Goal: Transaction & Acquisition: Purchase product/service

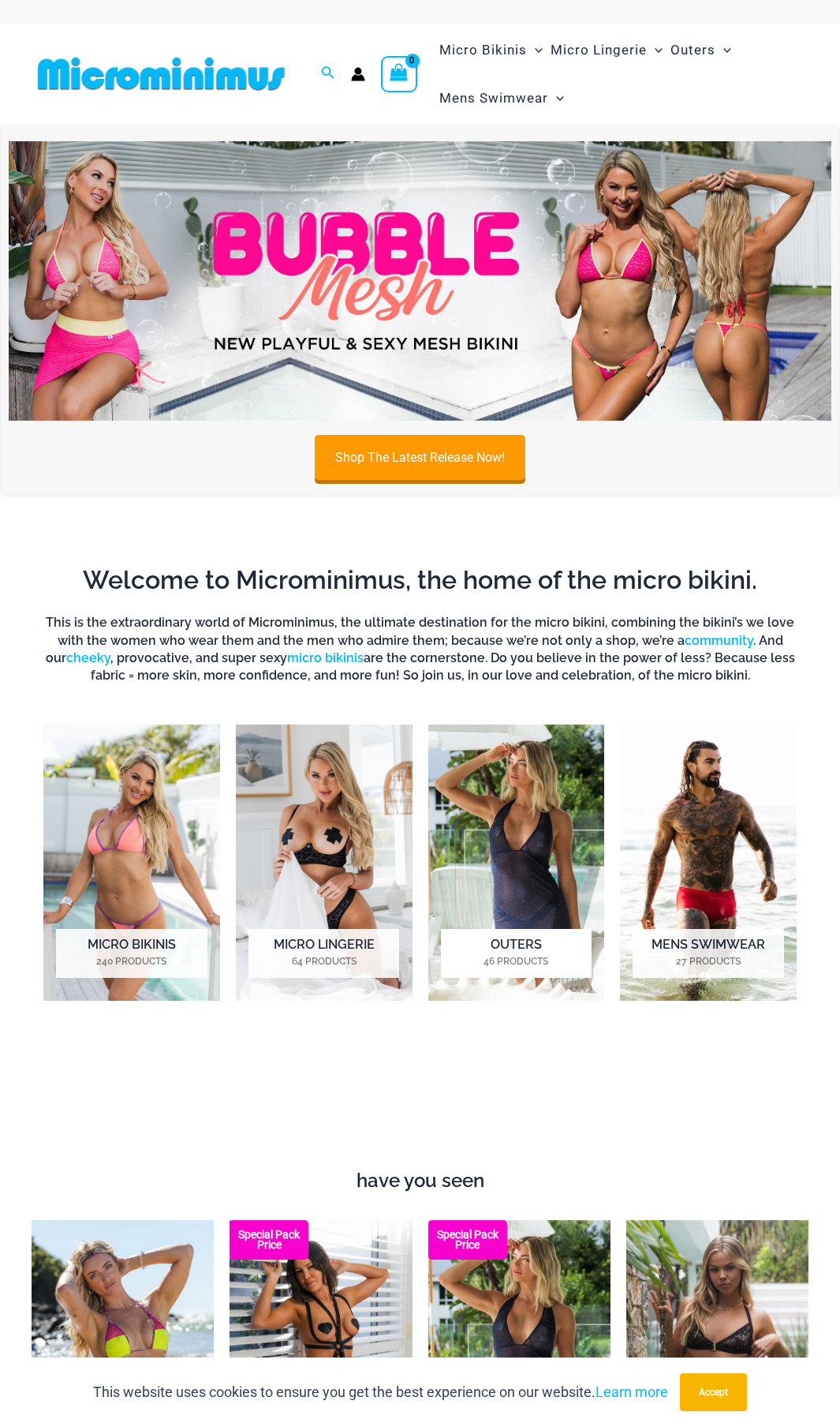
scroll to position [20, 0]
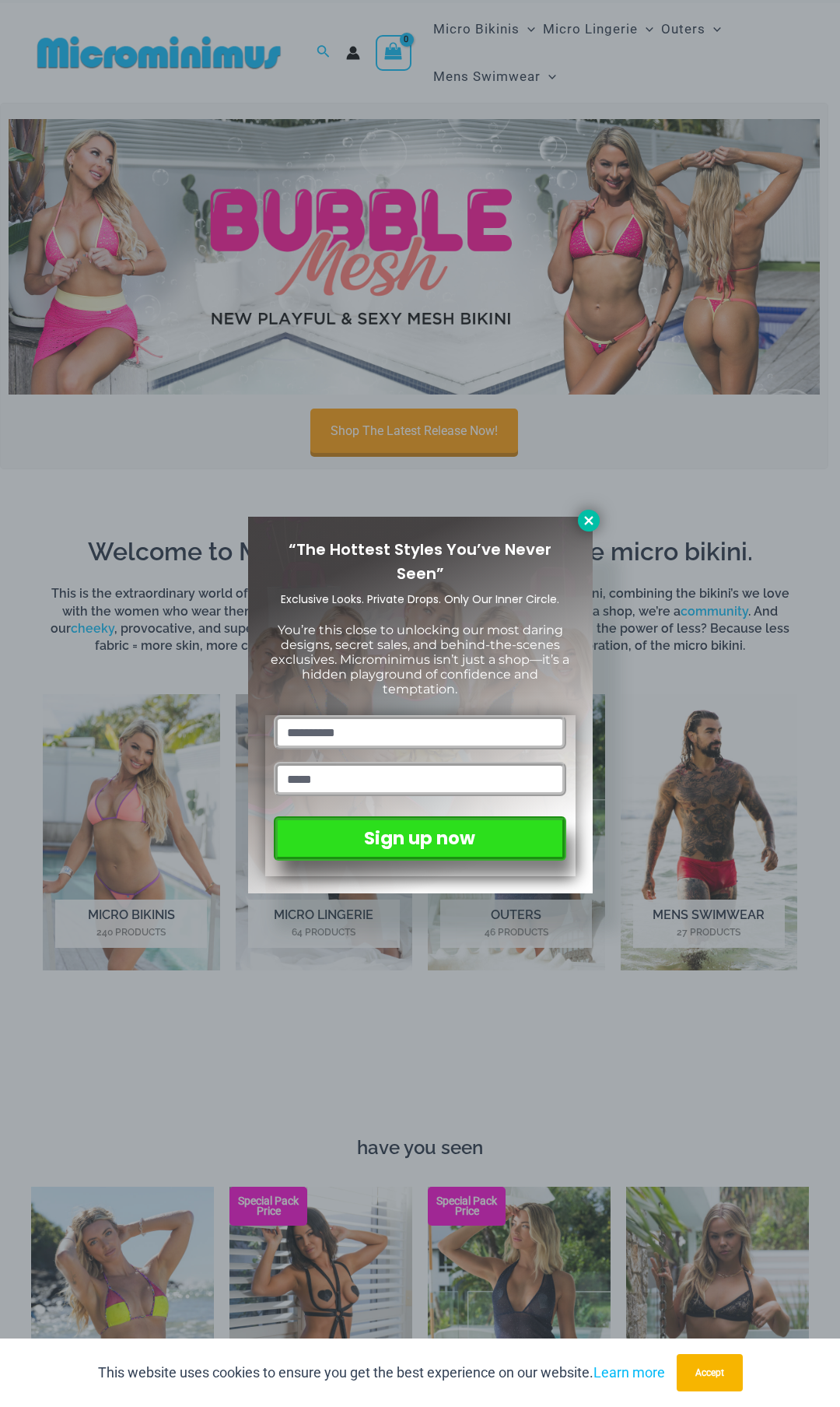
click at [592, 520] on icon at bounding box center [589, 520] width 14 height 14
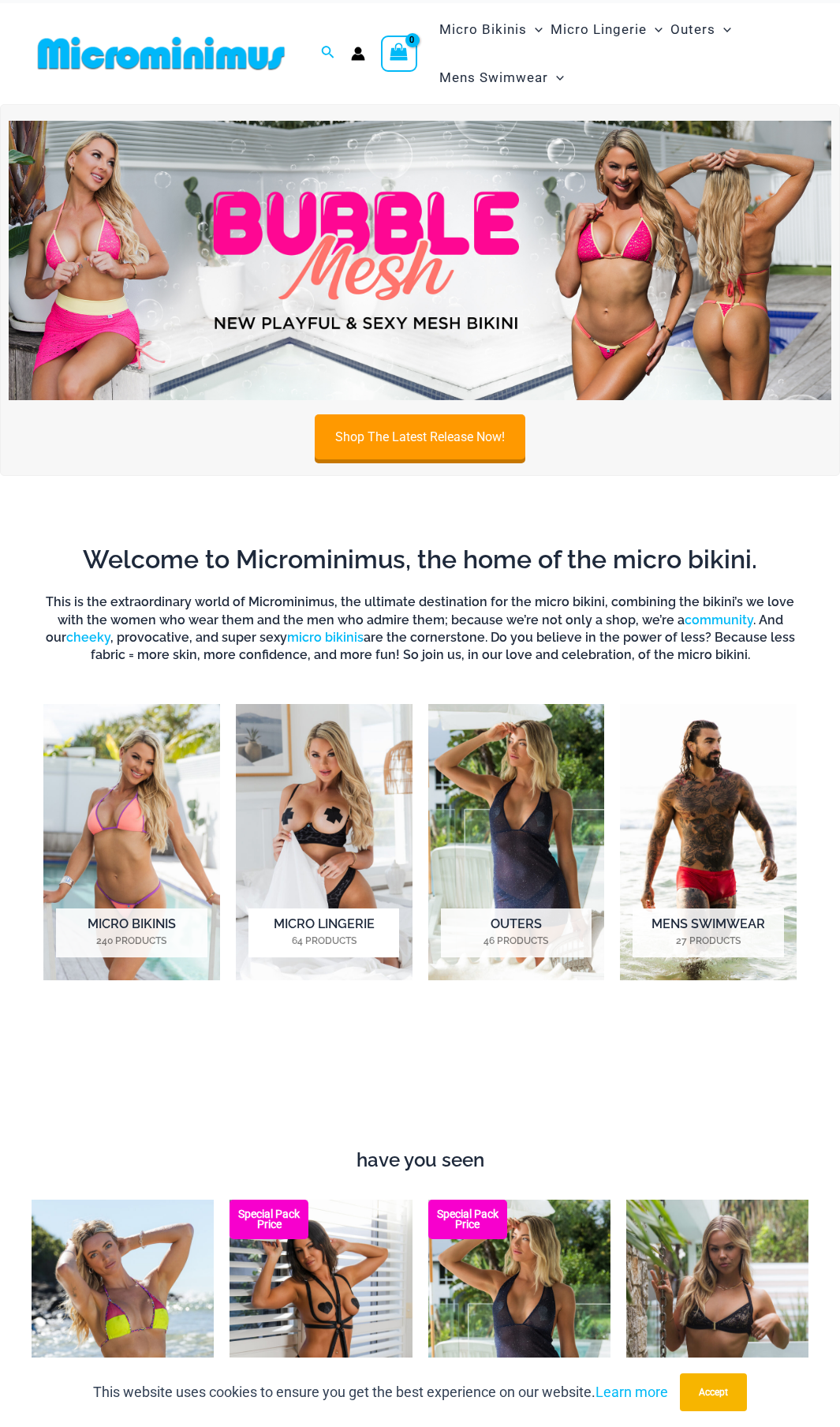
click at [331, 822] on img "Visit product category Micro Lingerie" at bounding box center [323, 842] width 176 height 276
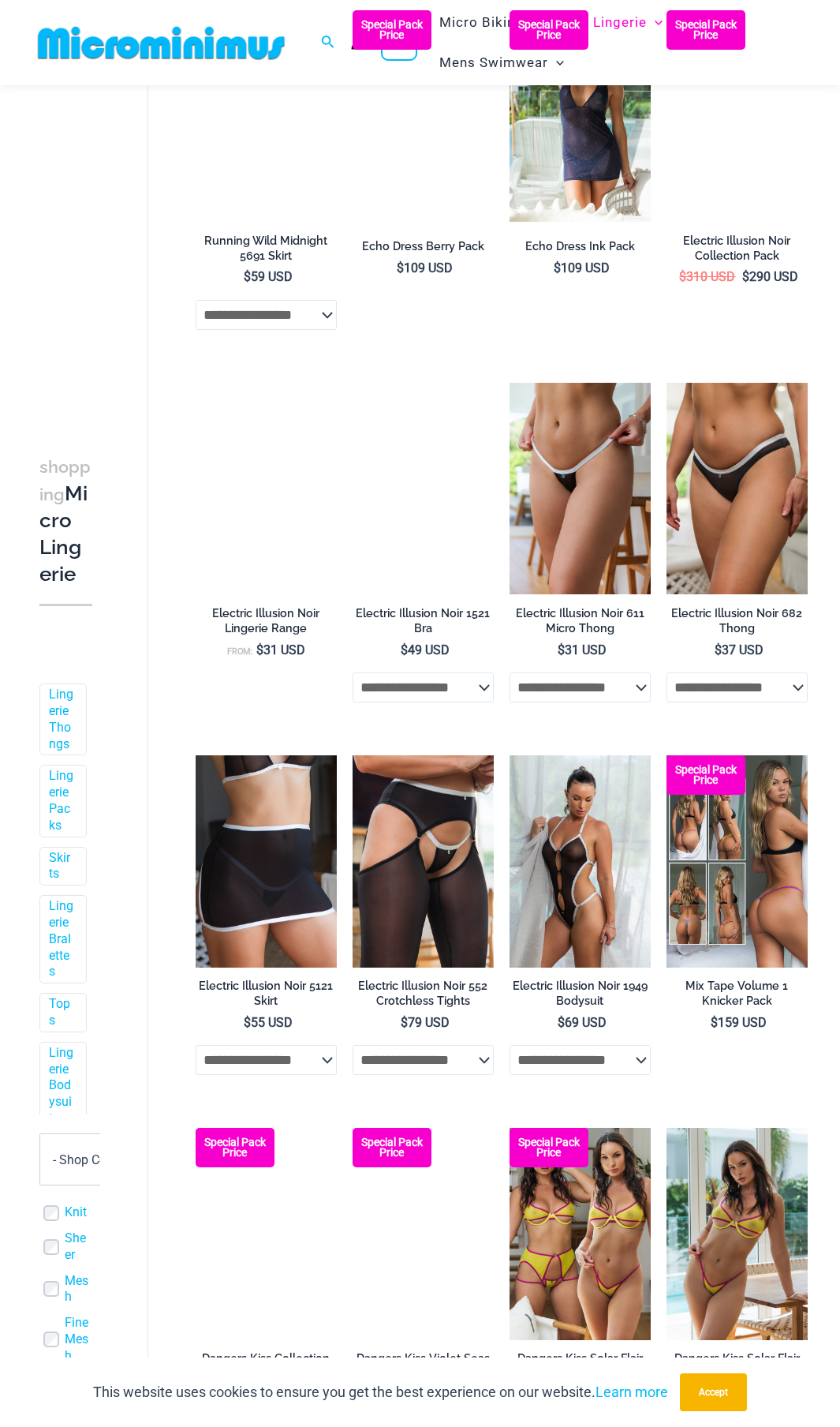
scroll to position [2067, 0]
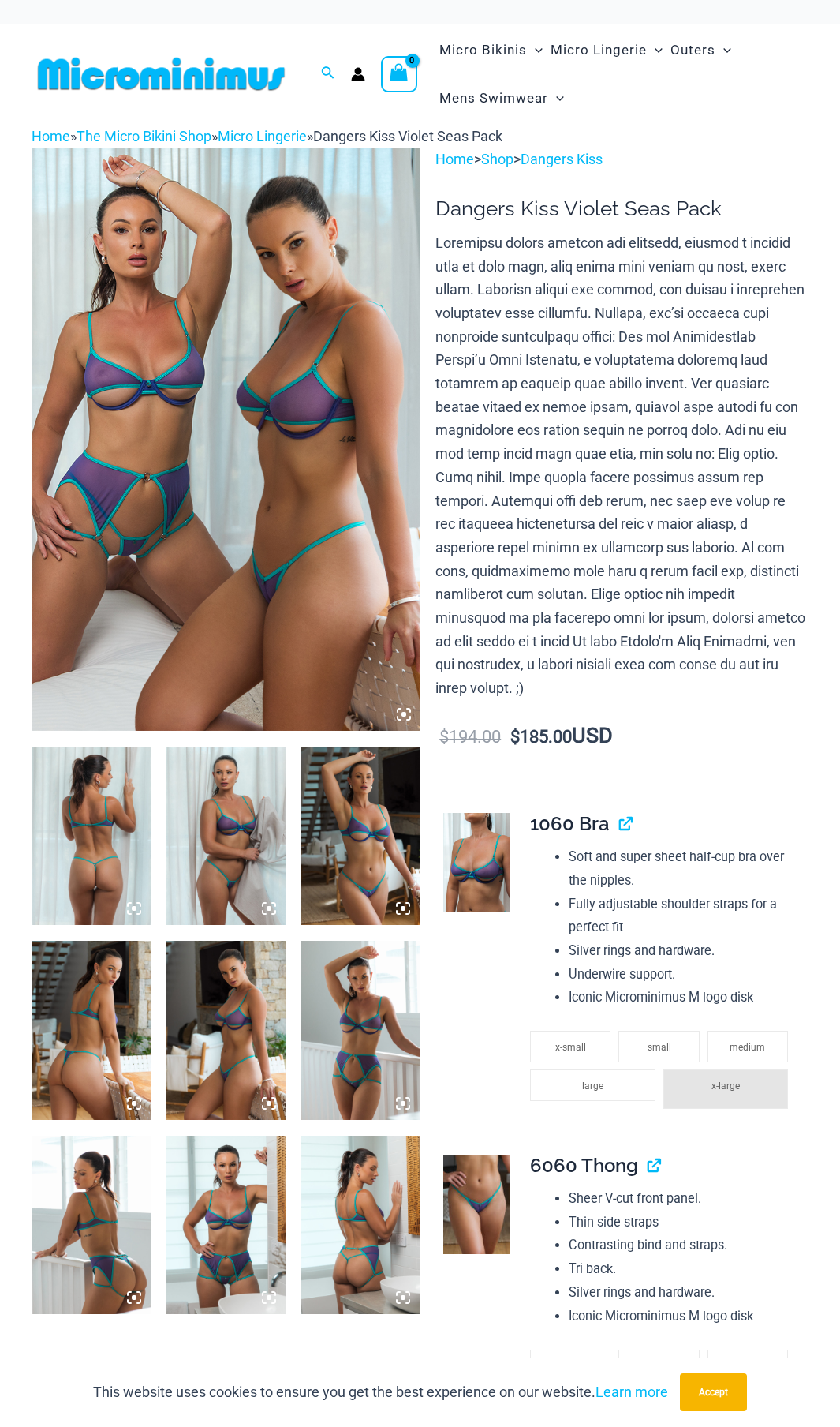
click at [83, 839] on img at bounding box center [90, 835] width 119 height 178
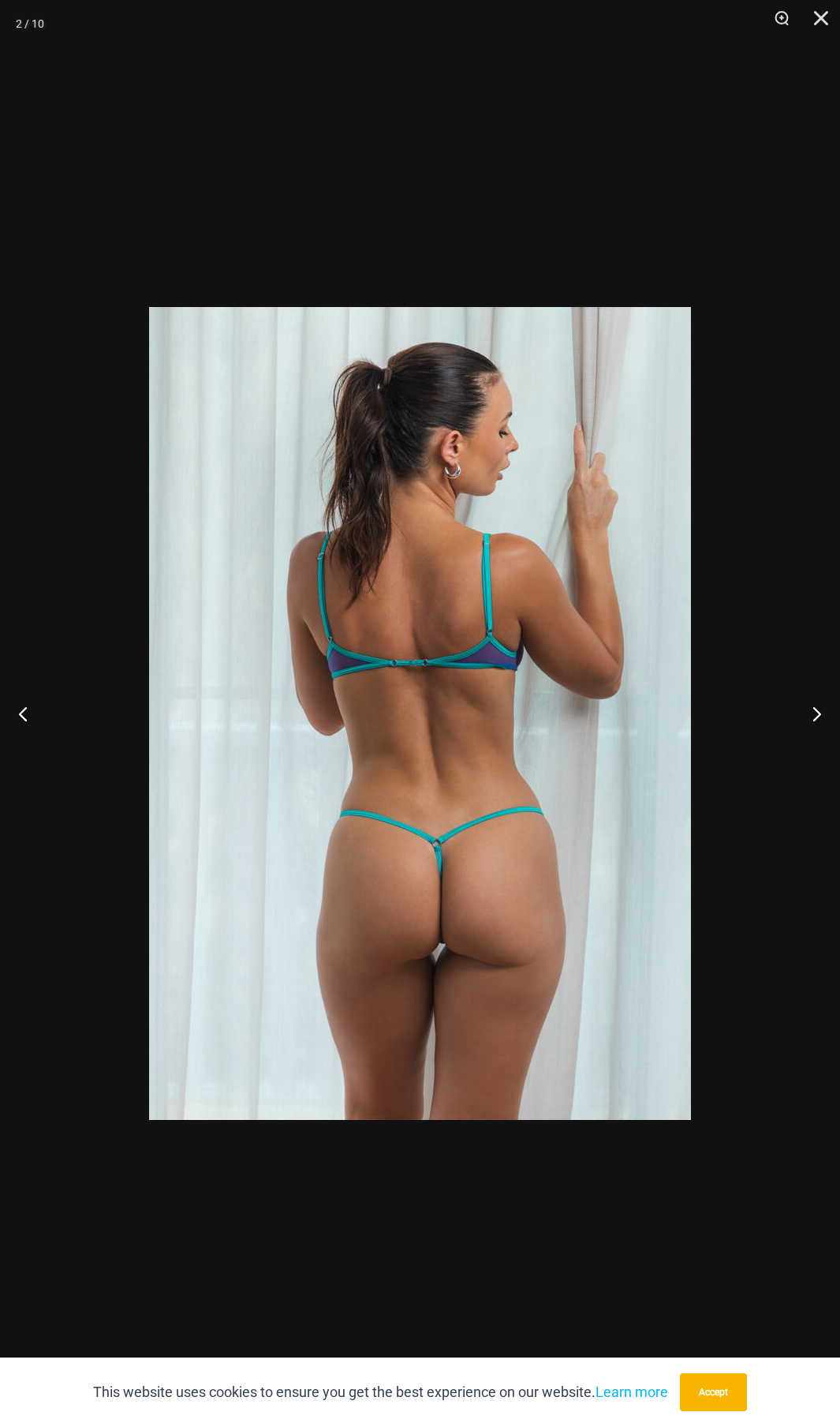
click at [800, 907] on div at bounding box center [420, 714] width 840 height 1427
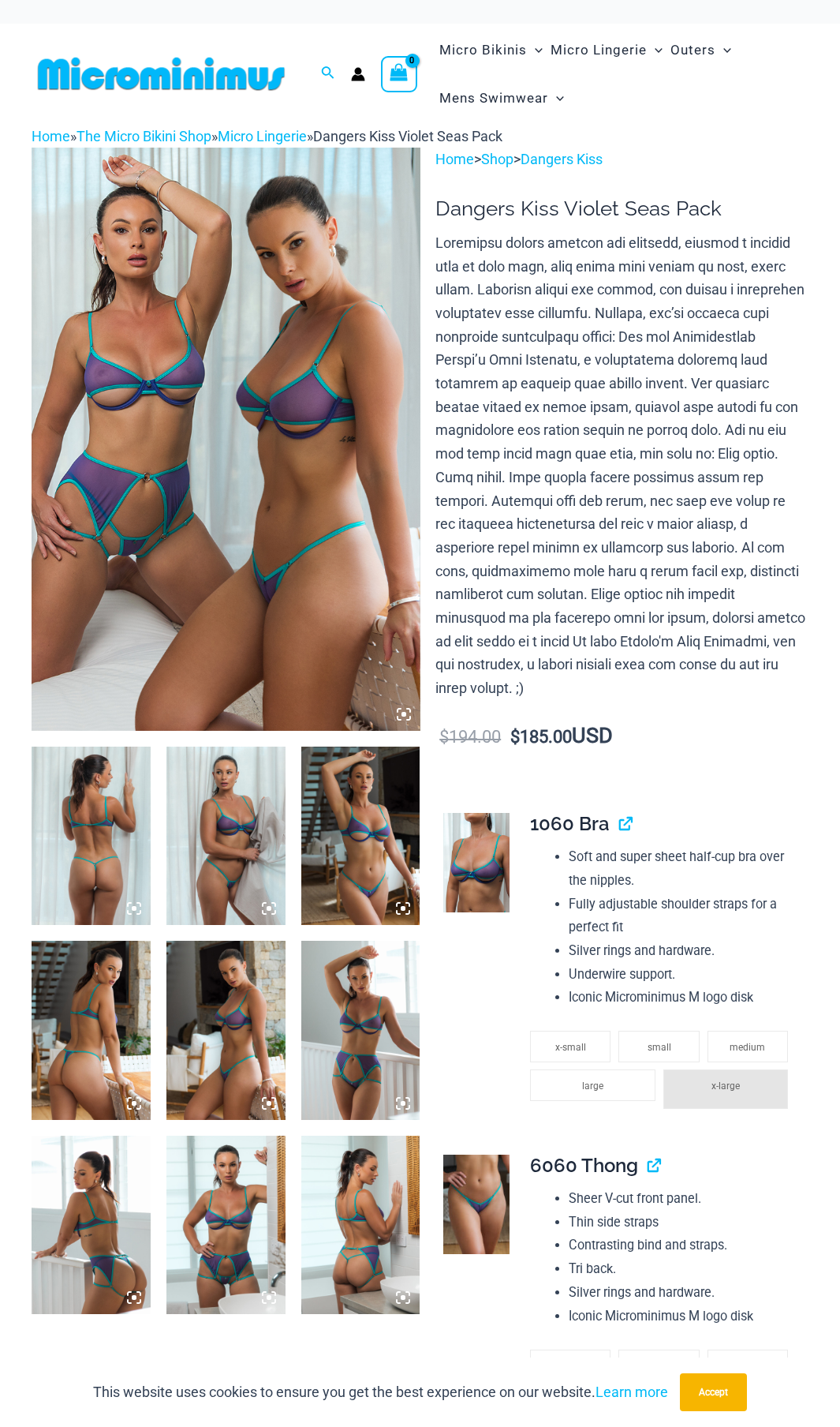
click at [368, 816] on img at bounding box center [360, 835] width 119 height 178
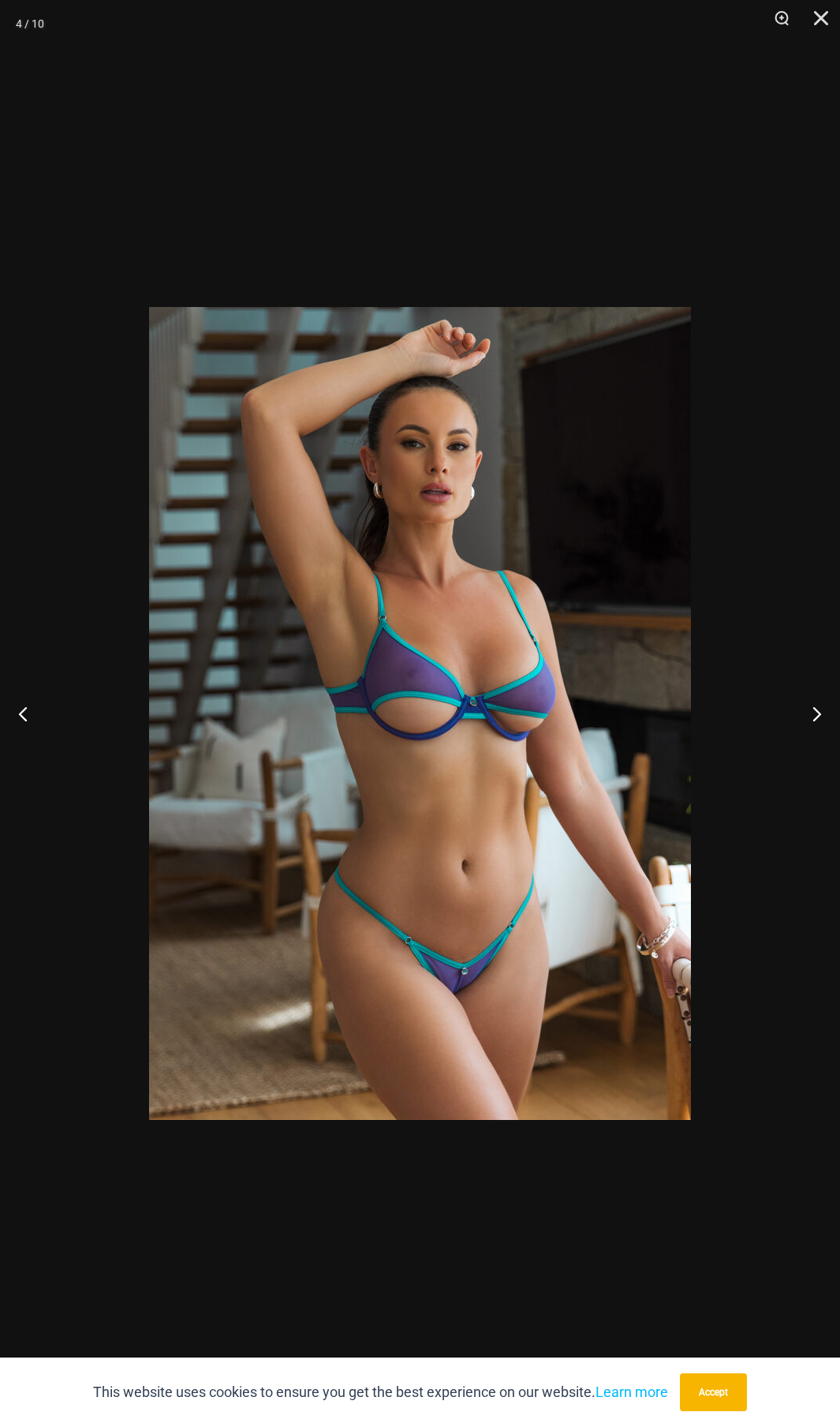
click at [523, 1264] on div at bounding box center [420, 714] width 840 height 1427
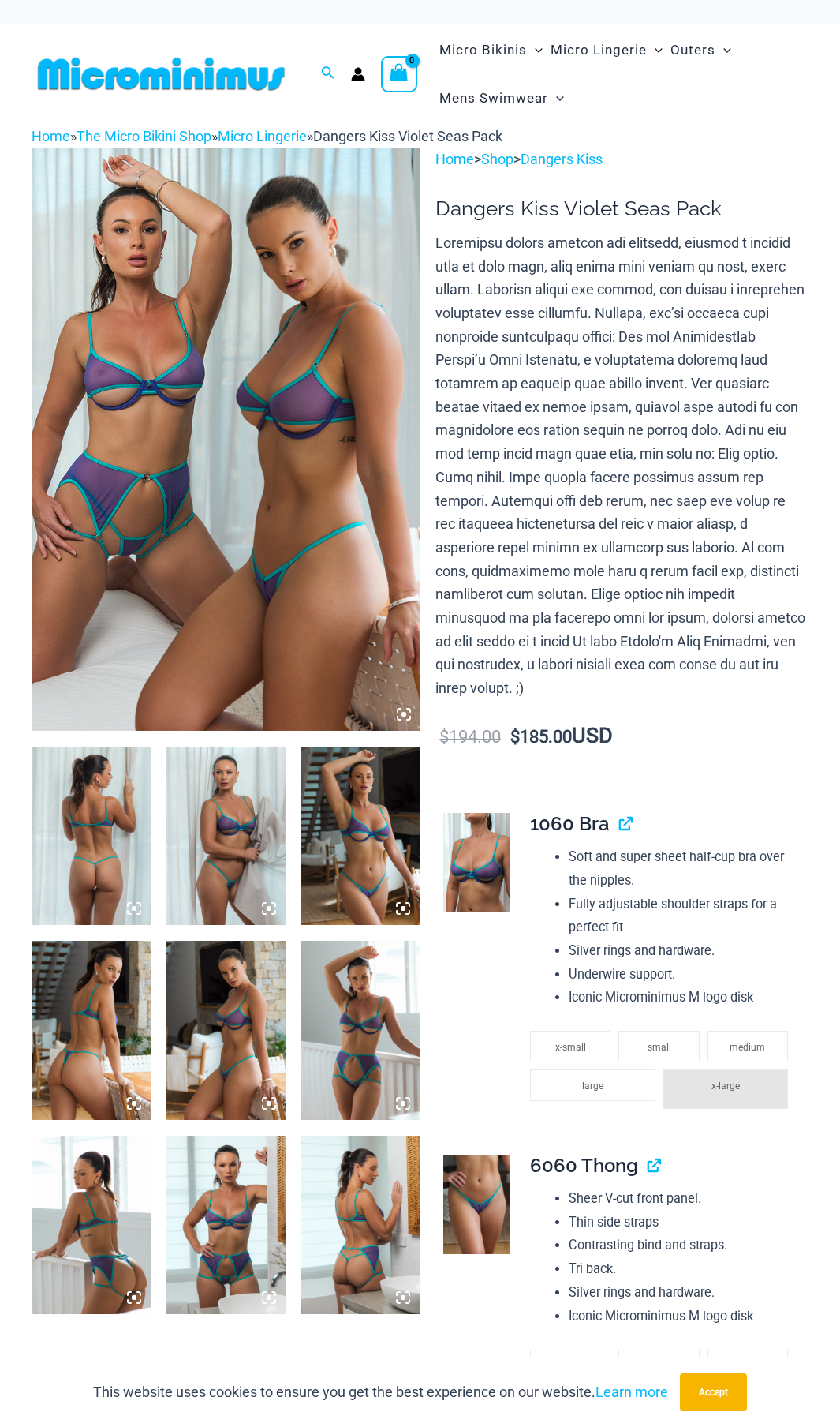
click at [359, 1040] on img at bounding box center [360, 1029] width 119 height 178
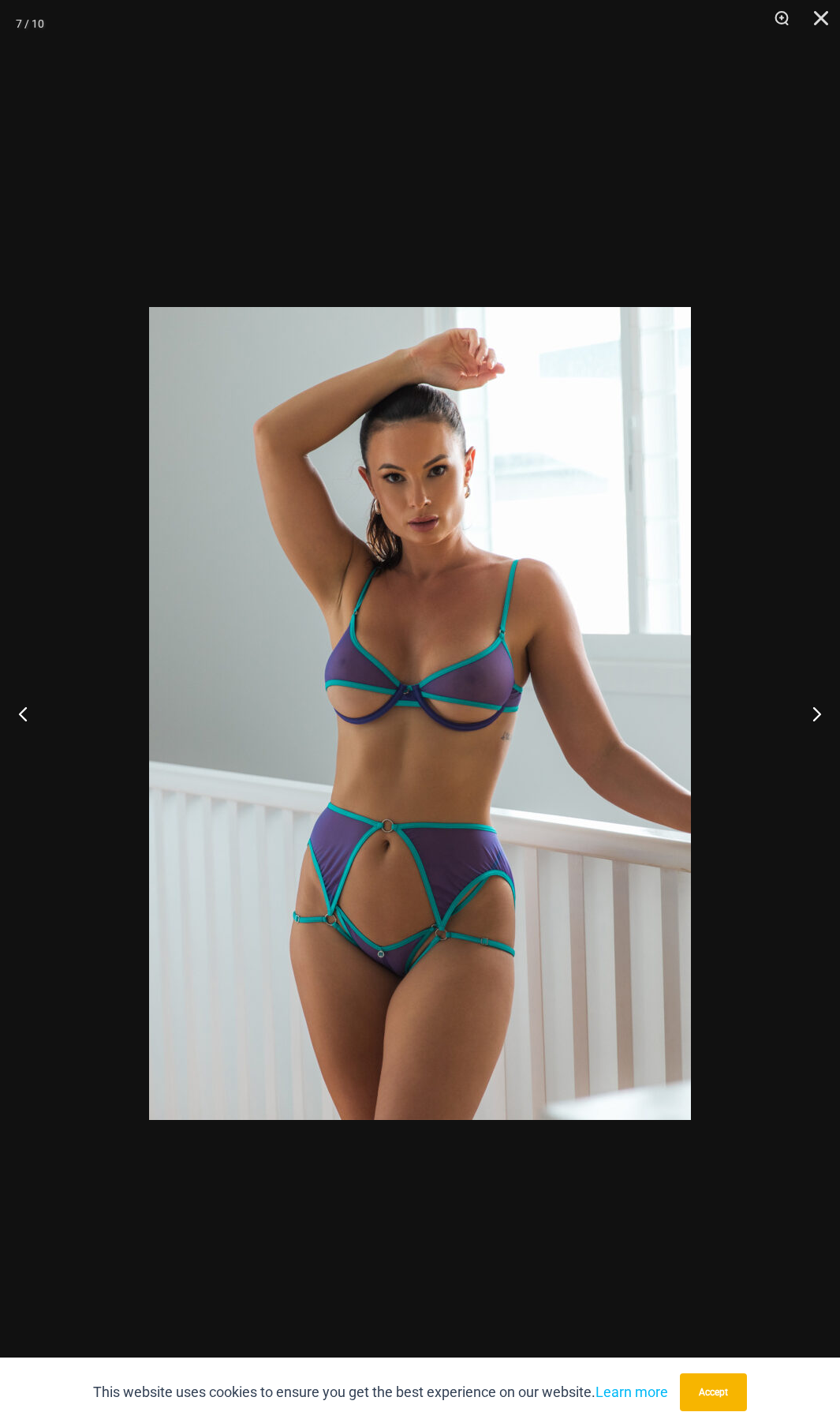
click at [562, 1195] on div at bounding box center [420, 714] width 840 height 1427
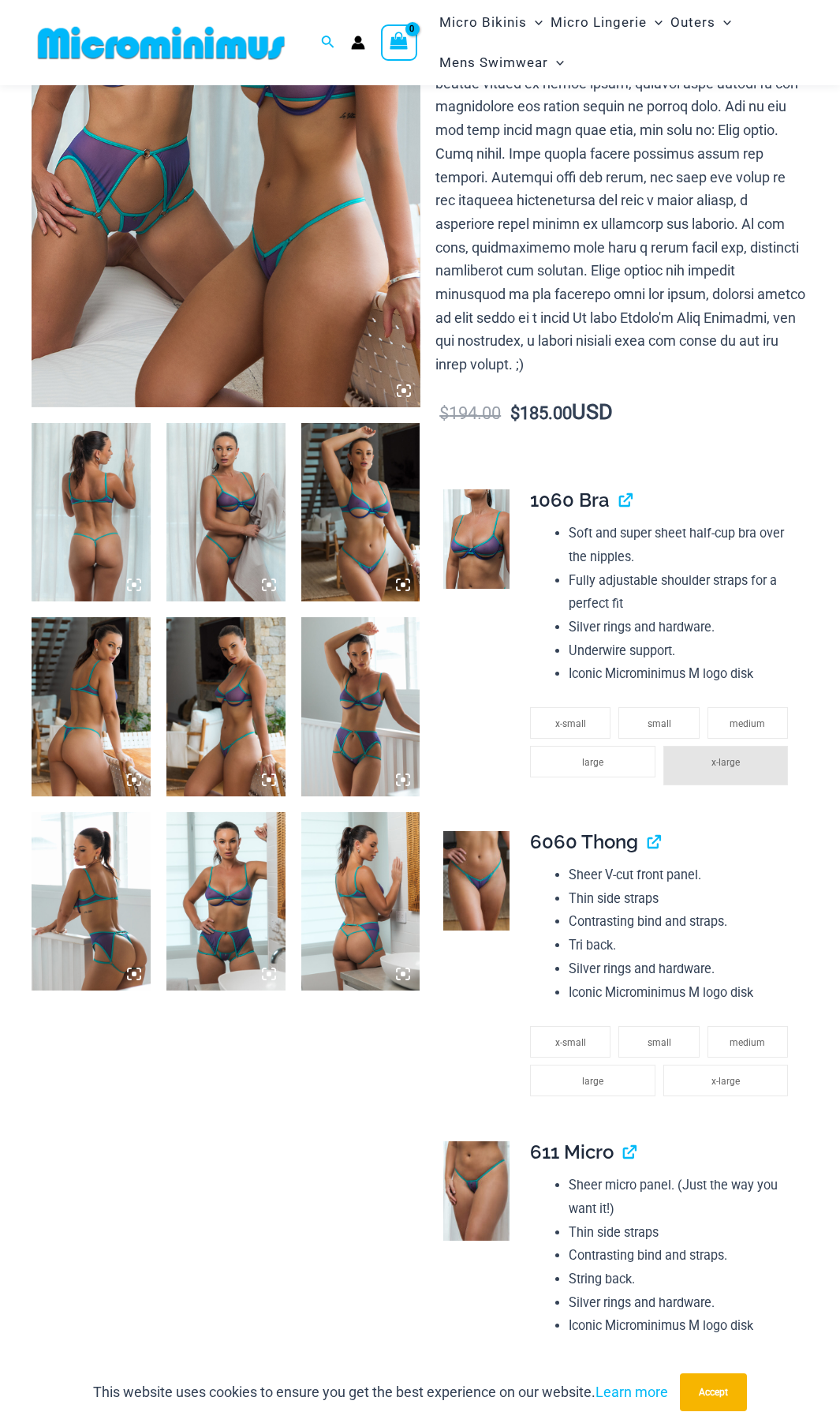
scroll to position [390, 0]
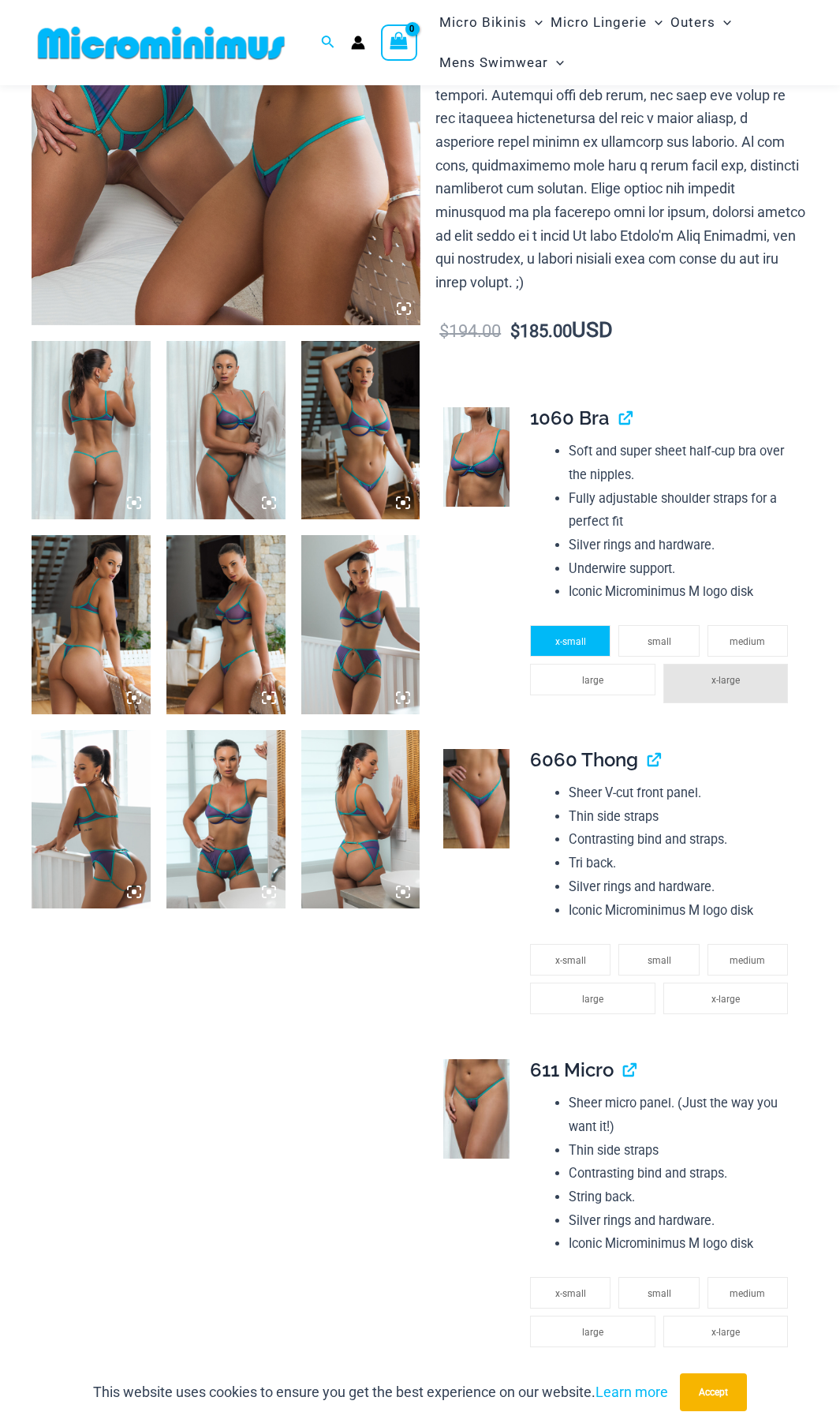
click at [581, 636] on span "x-small" at bounding box center [571, 641] width 30 height 11
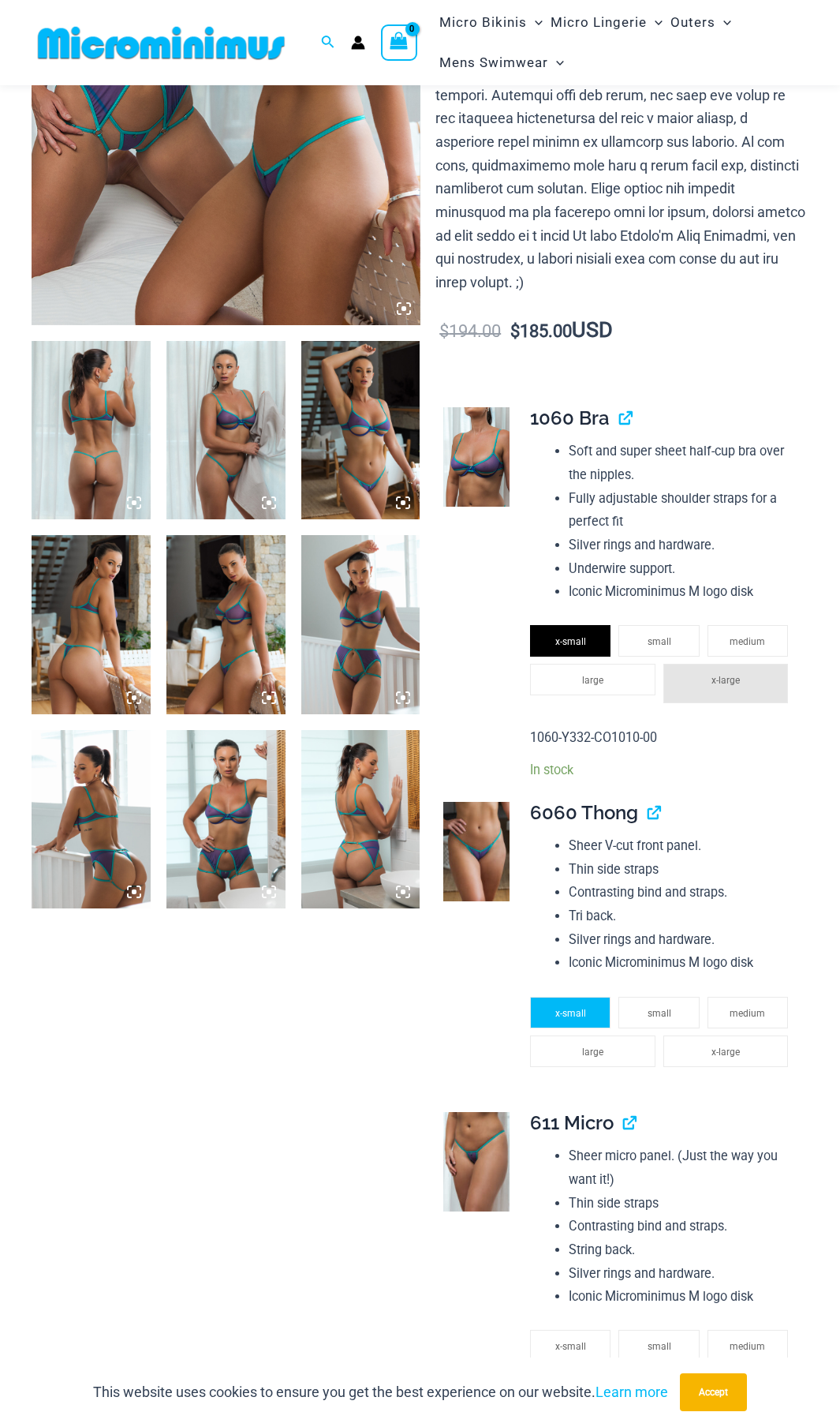
click at [579, 996] on li "x-small" at bounding box center [570, 1012] width 80 height 31
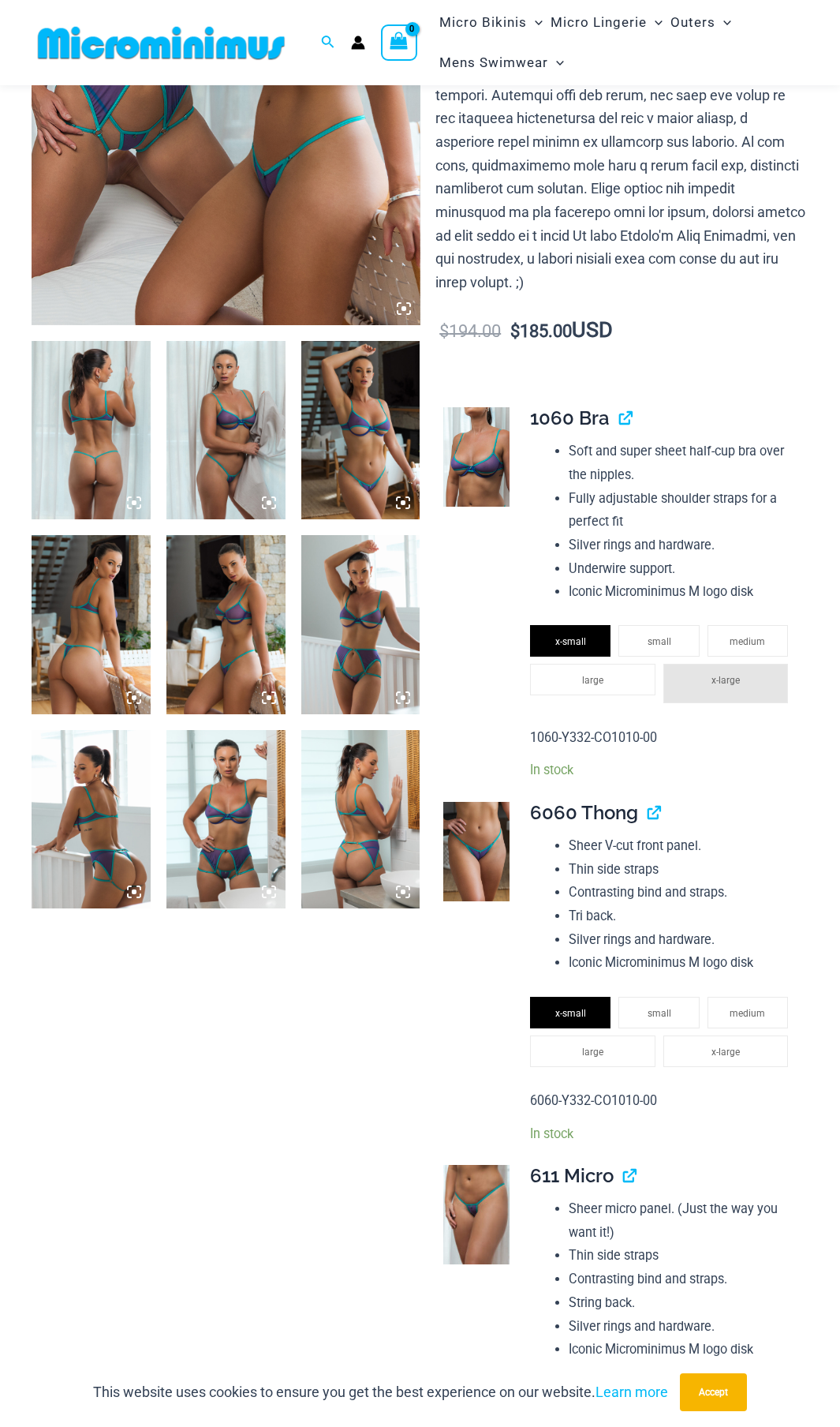
scroll to position [540, 0]
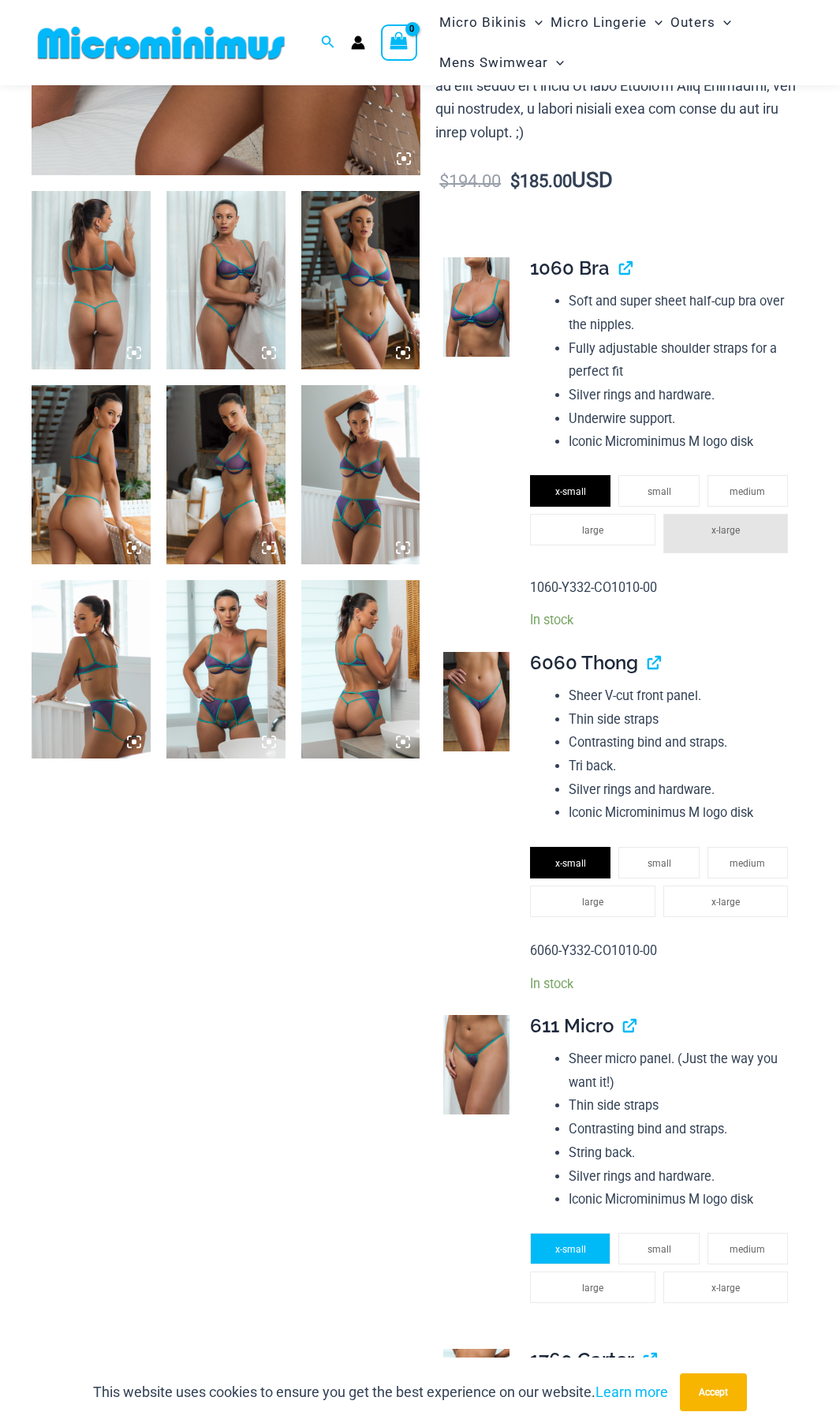
click at [572, 1234] on li "x-small" at bounding box center [570, 1248] width 80 height 31
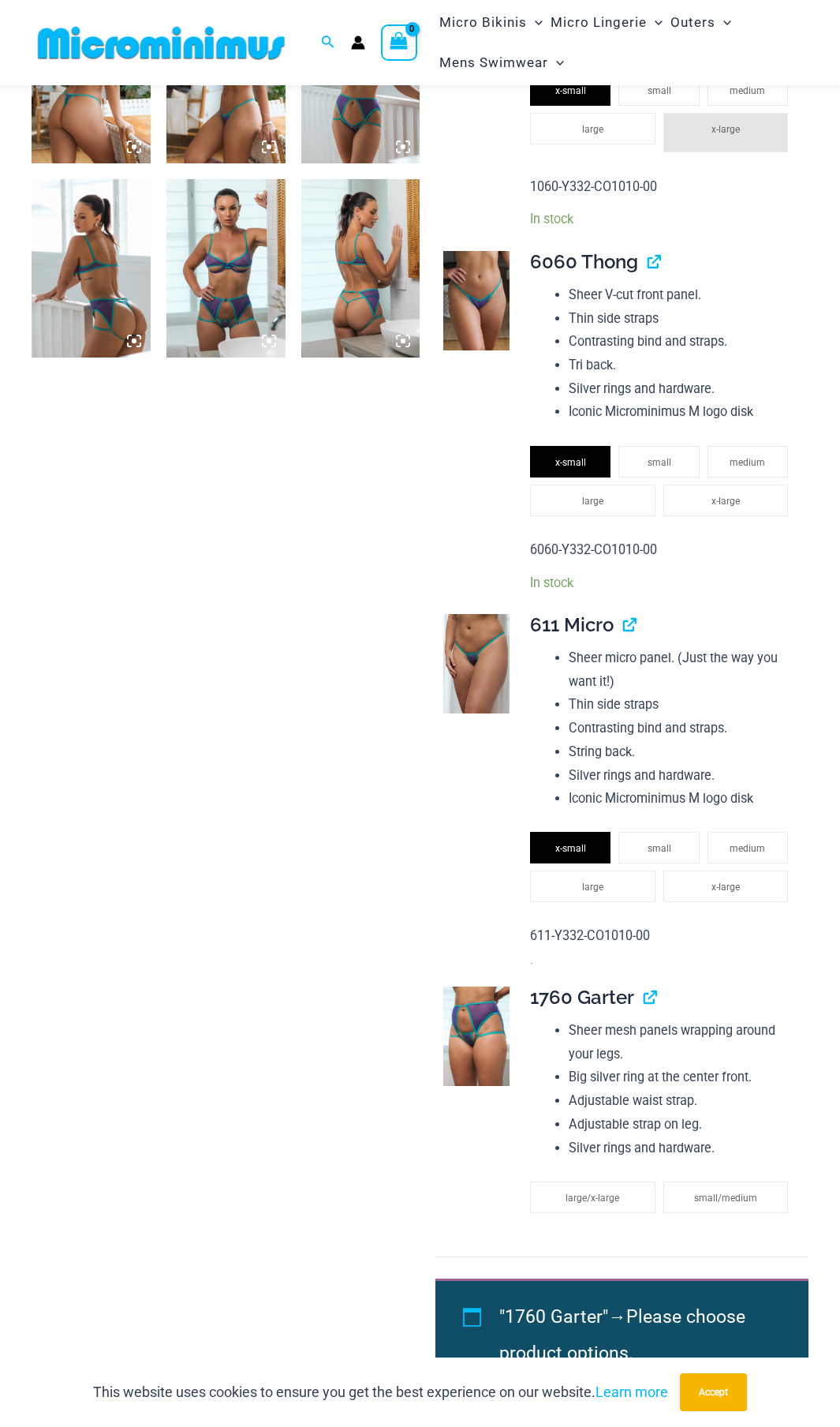
scroll to position [1022, 0]
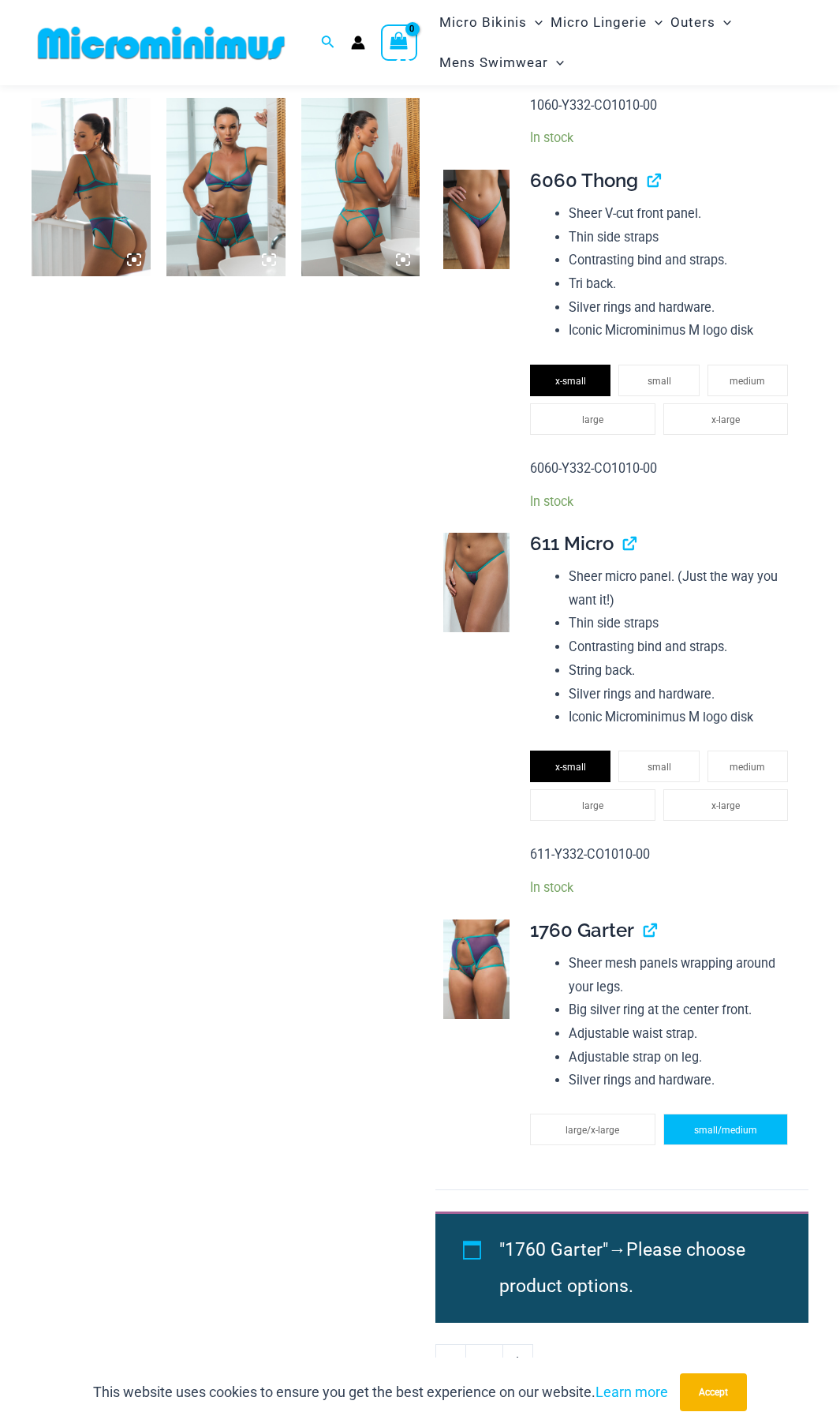
click at [741, 1114] on li "small/medium" at bounding box center [726, 1129] width 125 height 31
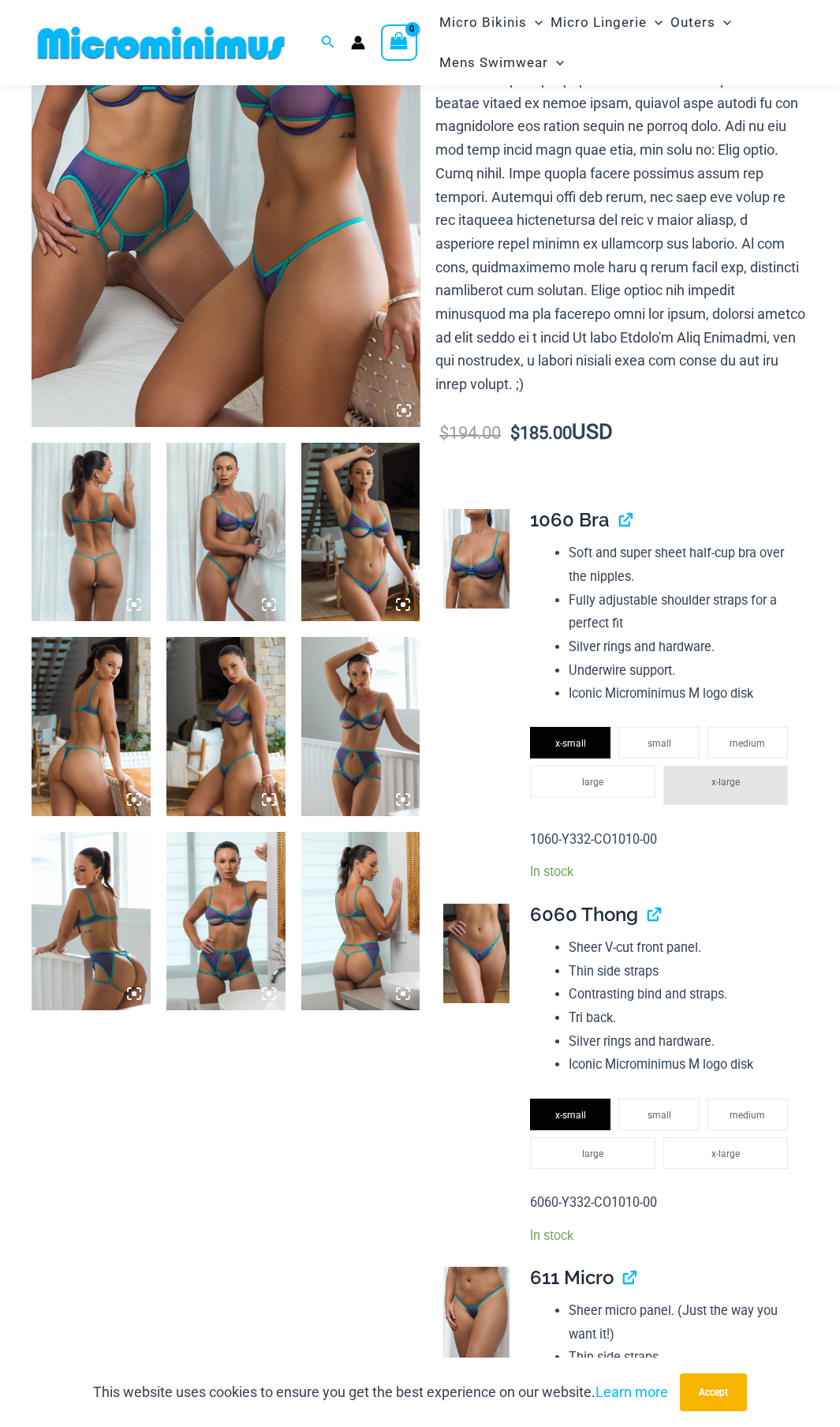
scroll to position [369, 0]
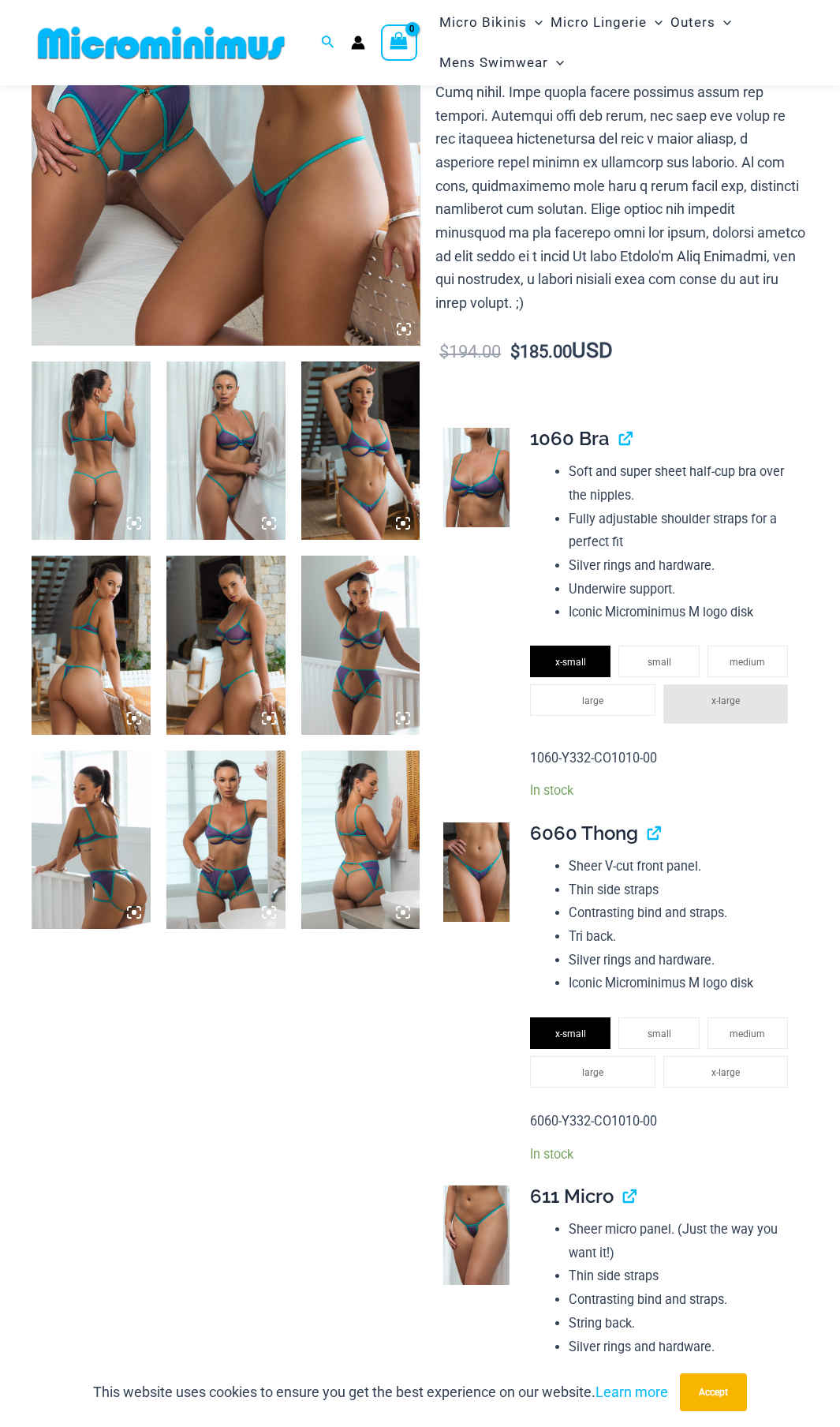
click at [376, 830] on img at bounding box center [360, 839] width 119 height 178
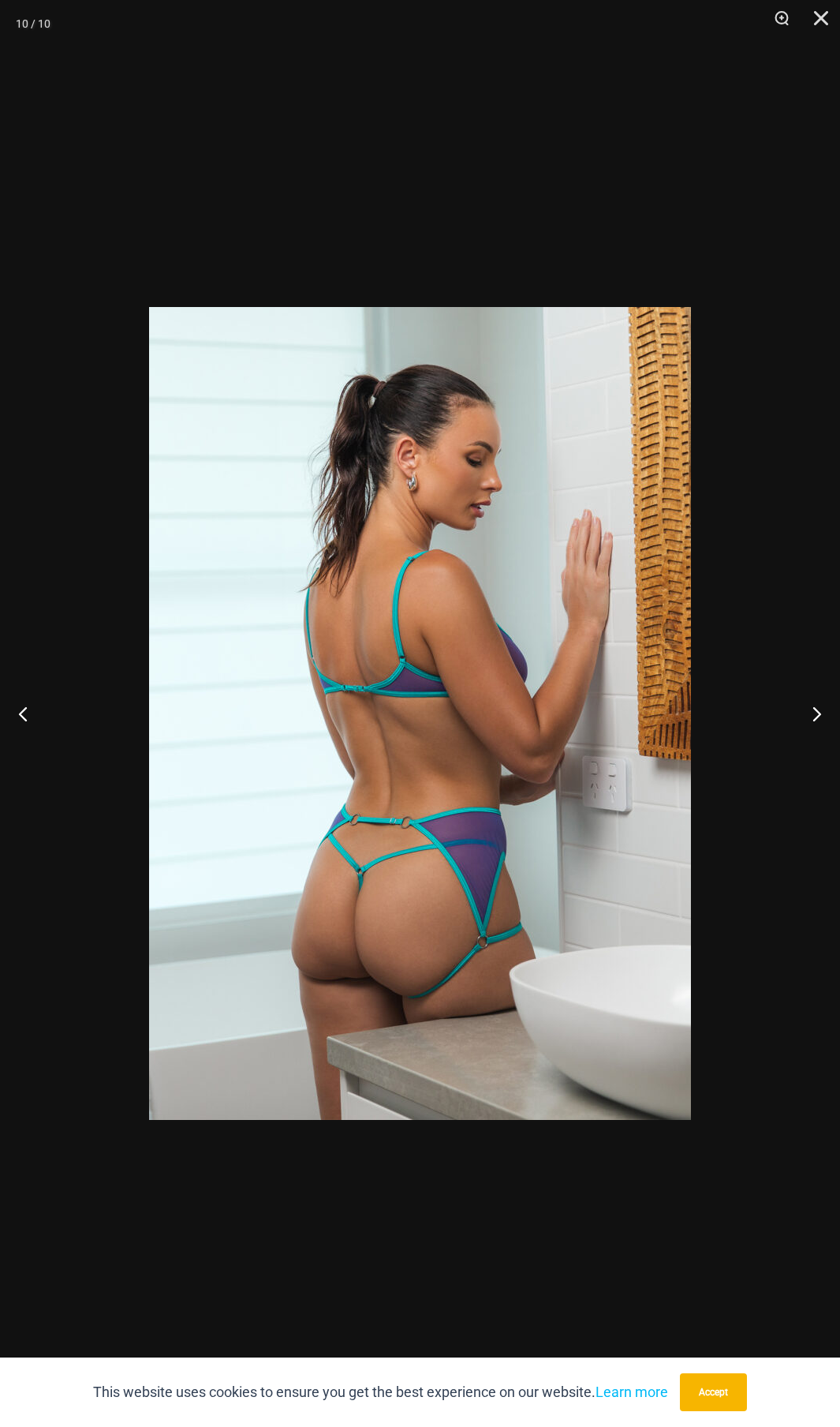
click at [789, 855] on div at bounding box center [420, 714] width 840 height 1427
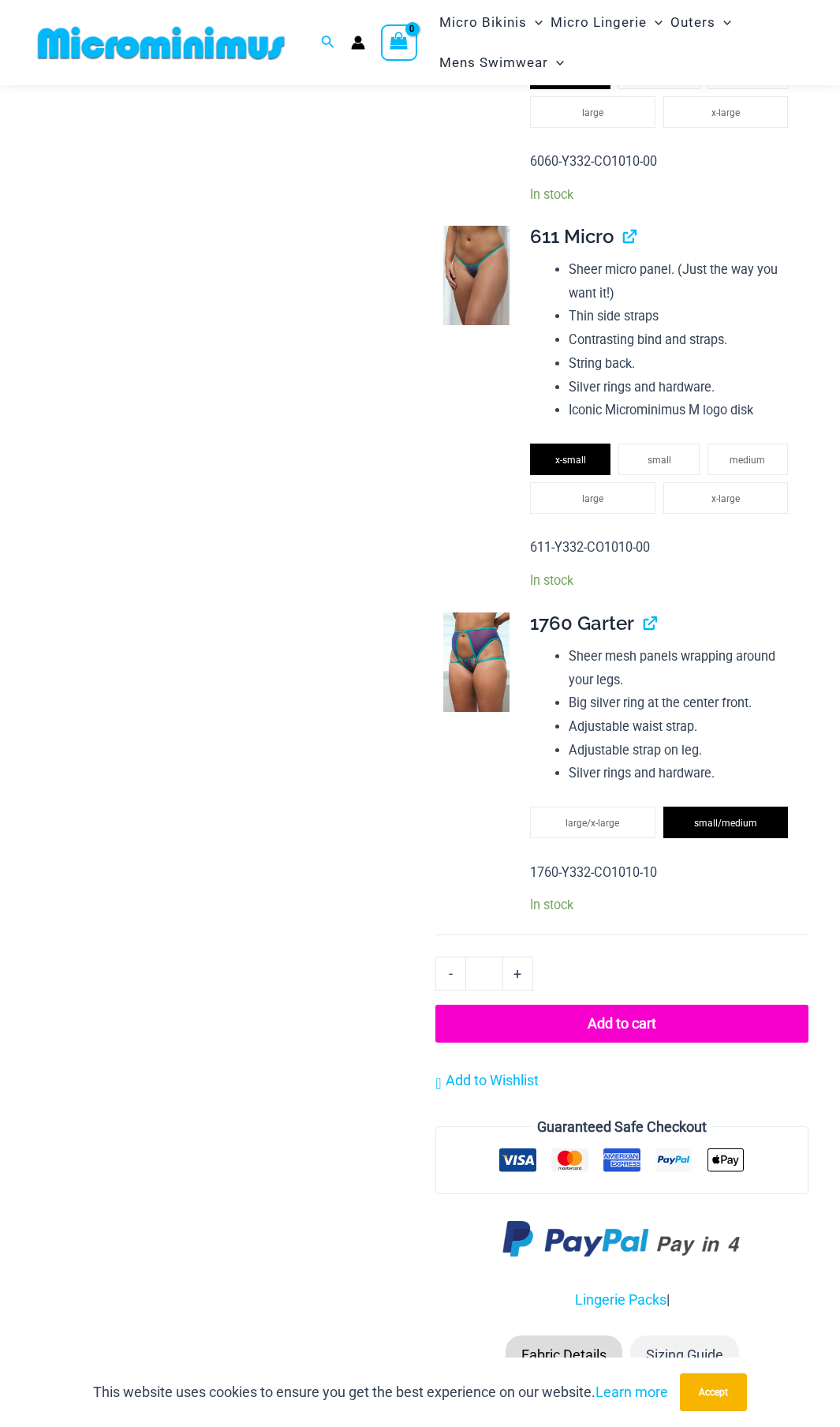
scroll to position [0, 0]
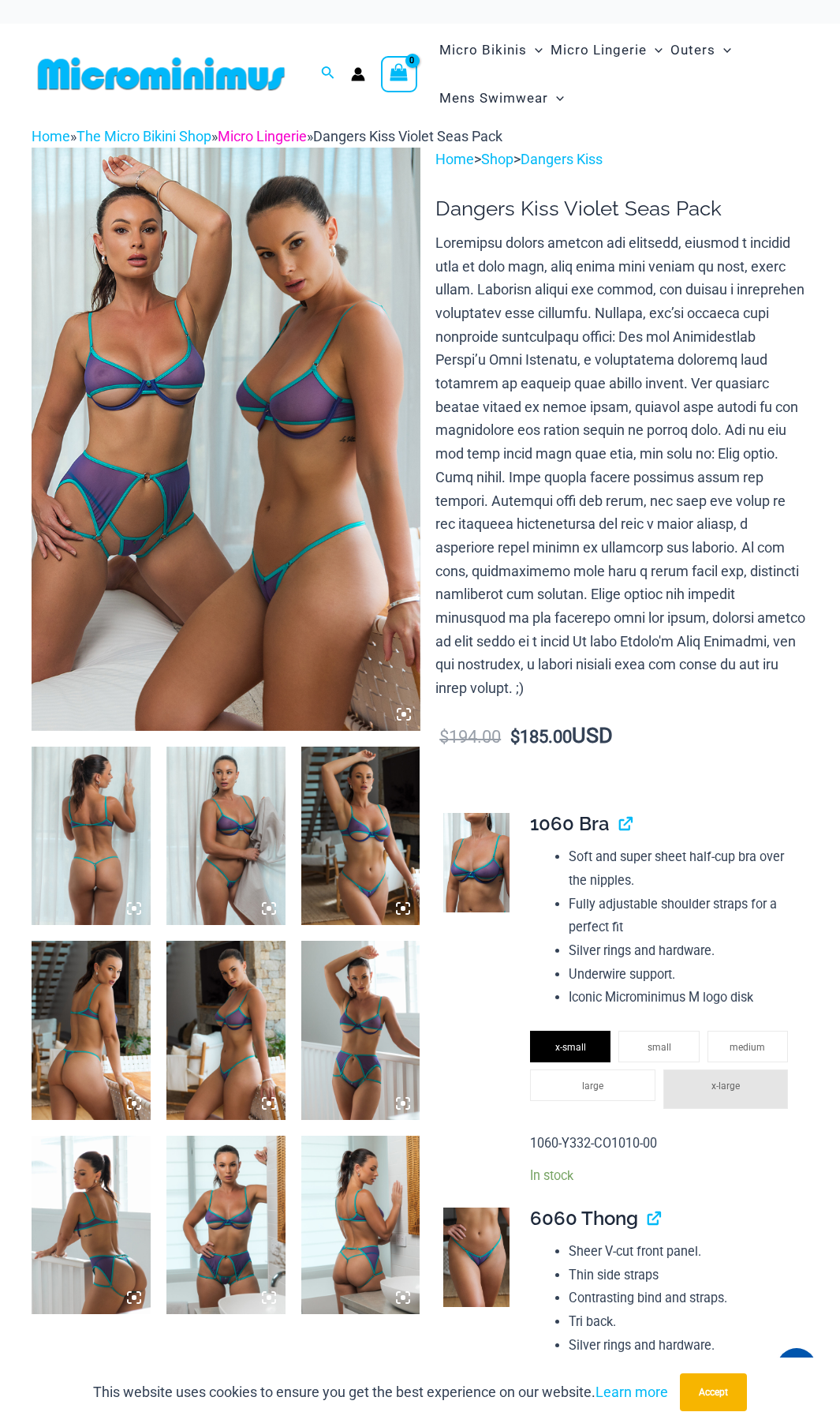
click at [256, 143] on link "Micro Lingerie" at bounding box center [263, 136] width 89 height 17
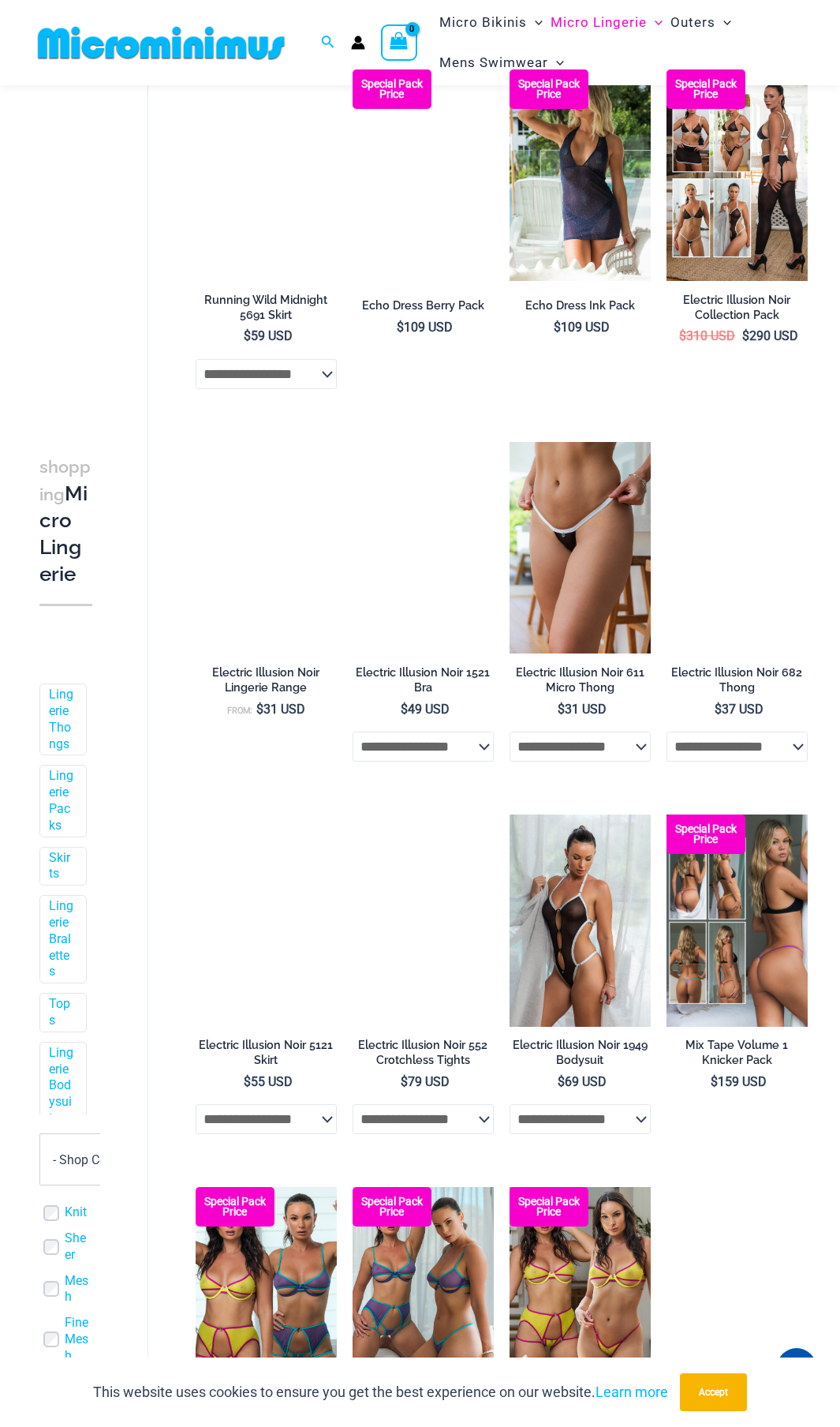
scroll to position [2164, 0]
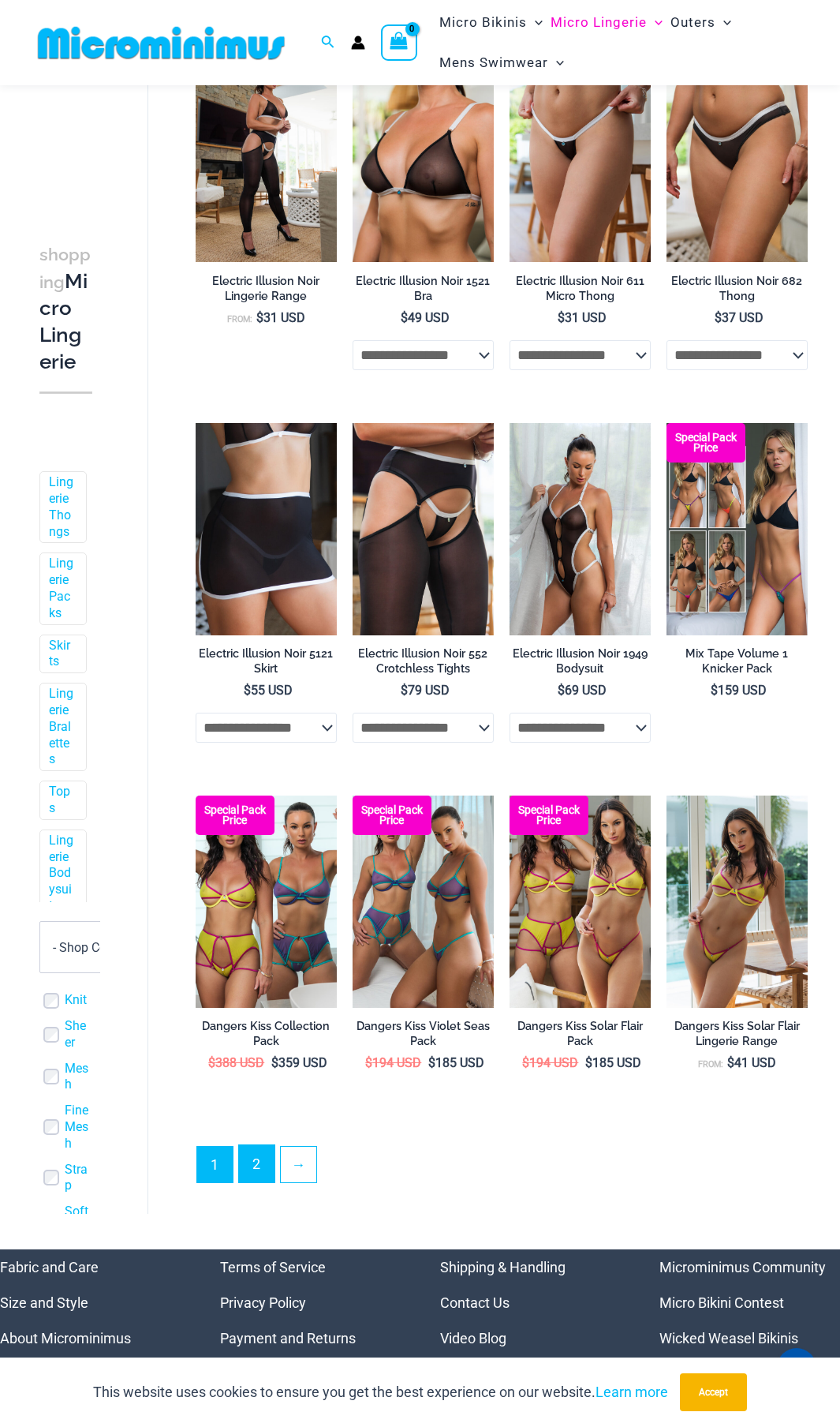
click at [248, 1182] on link "2" at bounding box center [257, 1164] width 35 height 37
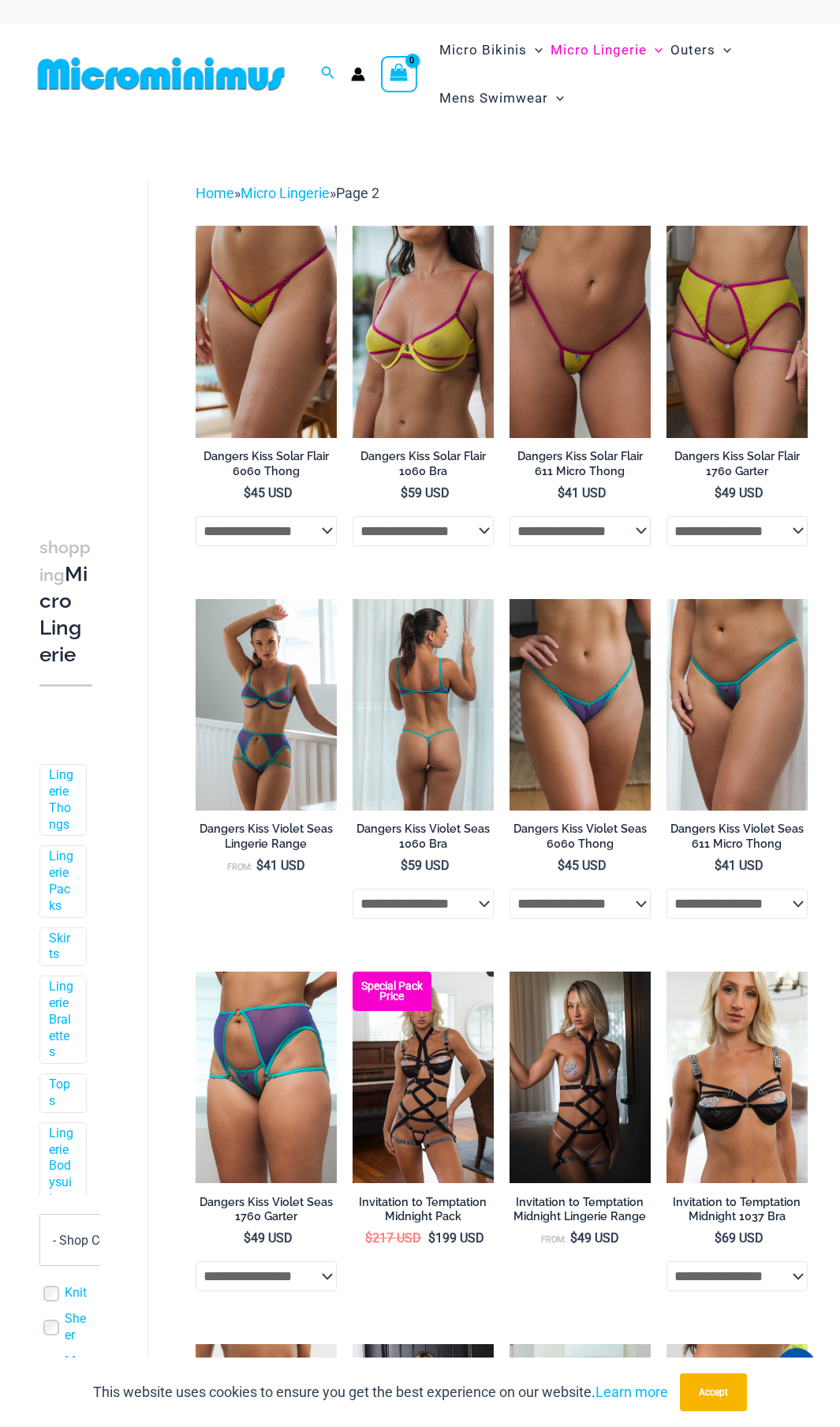
click at [438, 719] on img at bounding box center [423, 704] width 141 height 212
click at [430, 733] on img at bounding box center [423, 704] width 141 height 212
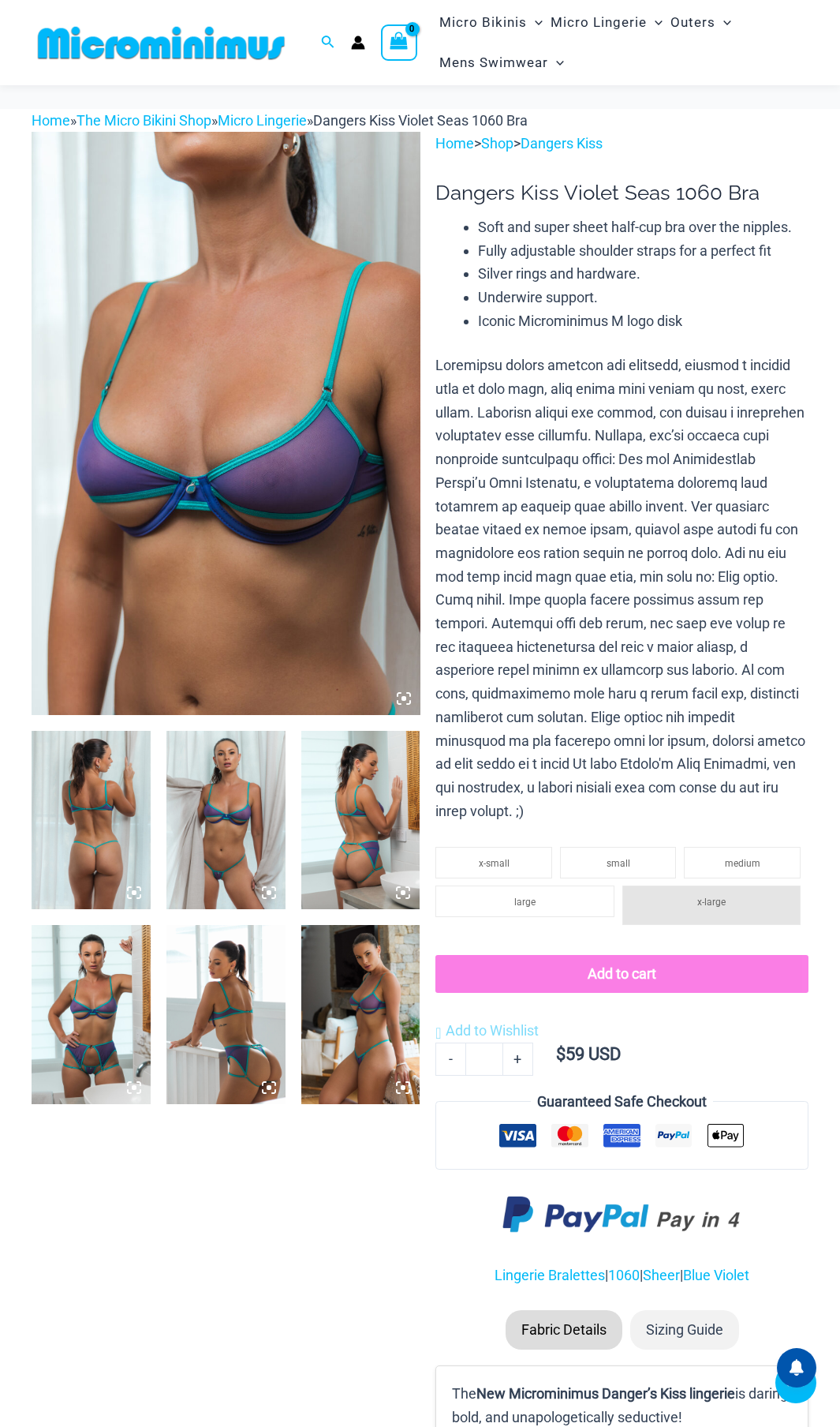
scroll to position [570, 0]
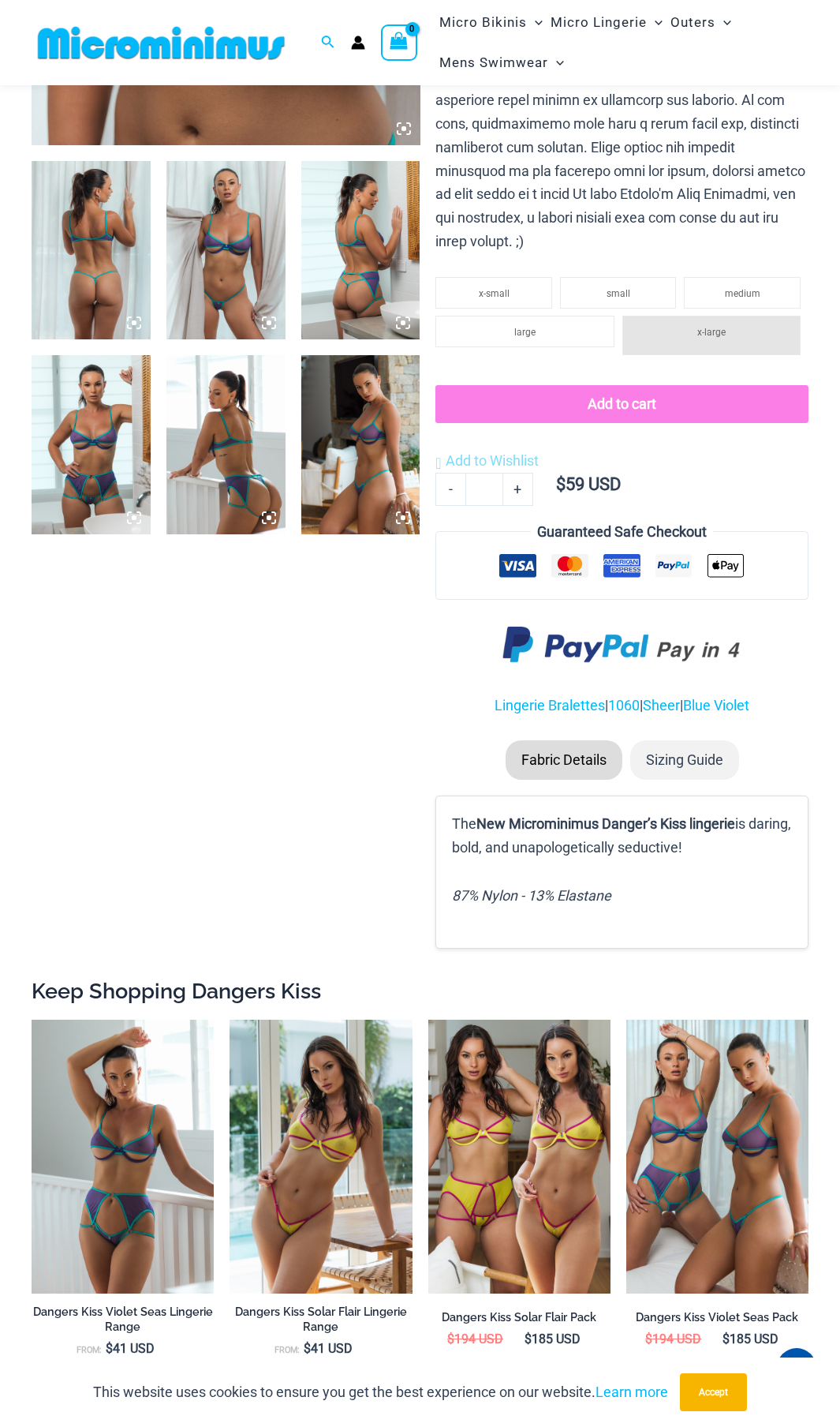
click at [100, 255] on img at bounding box center [90, 250] width 119 height 178
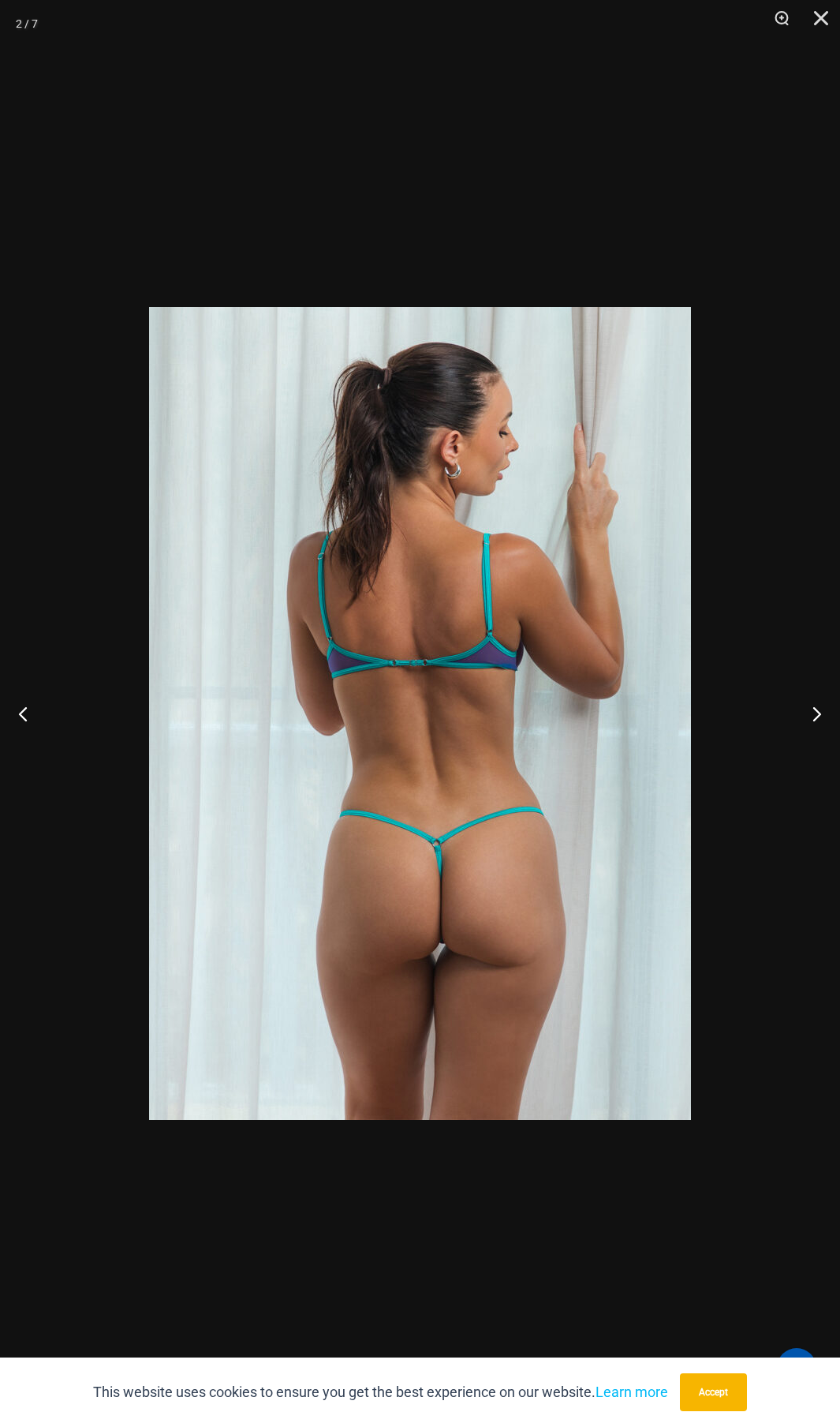
click at [504, 271] on div at bounding box center [420, 714] width 840 height 1427
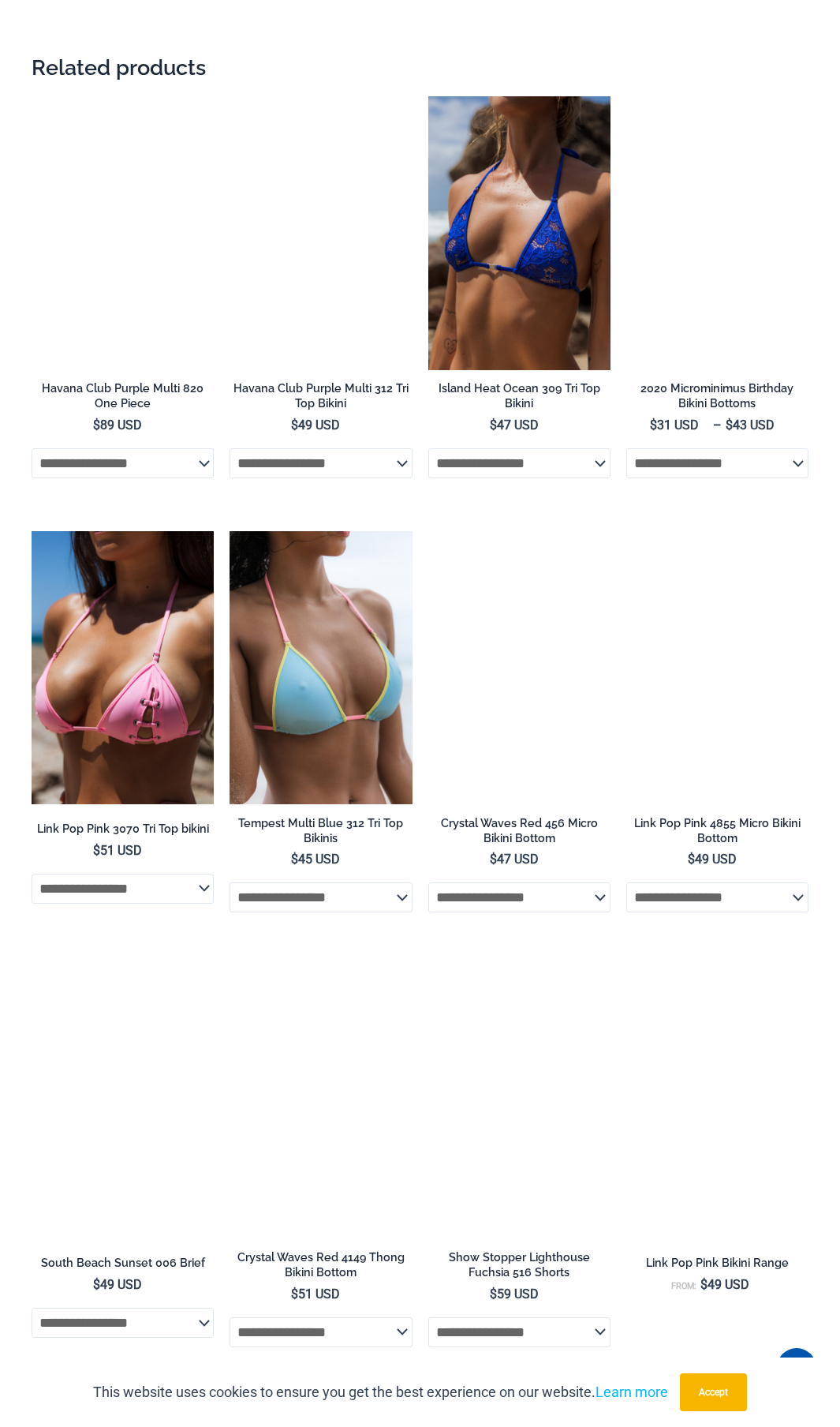
scroll to position [0, 0]
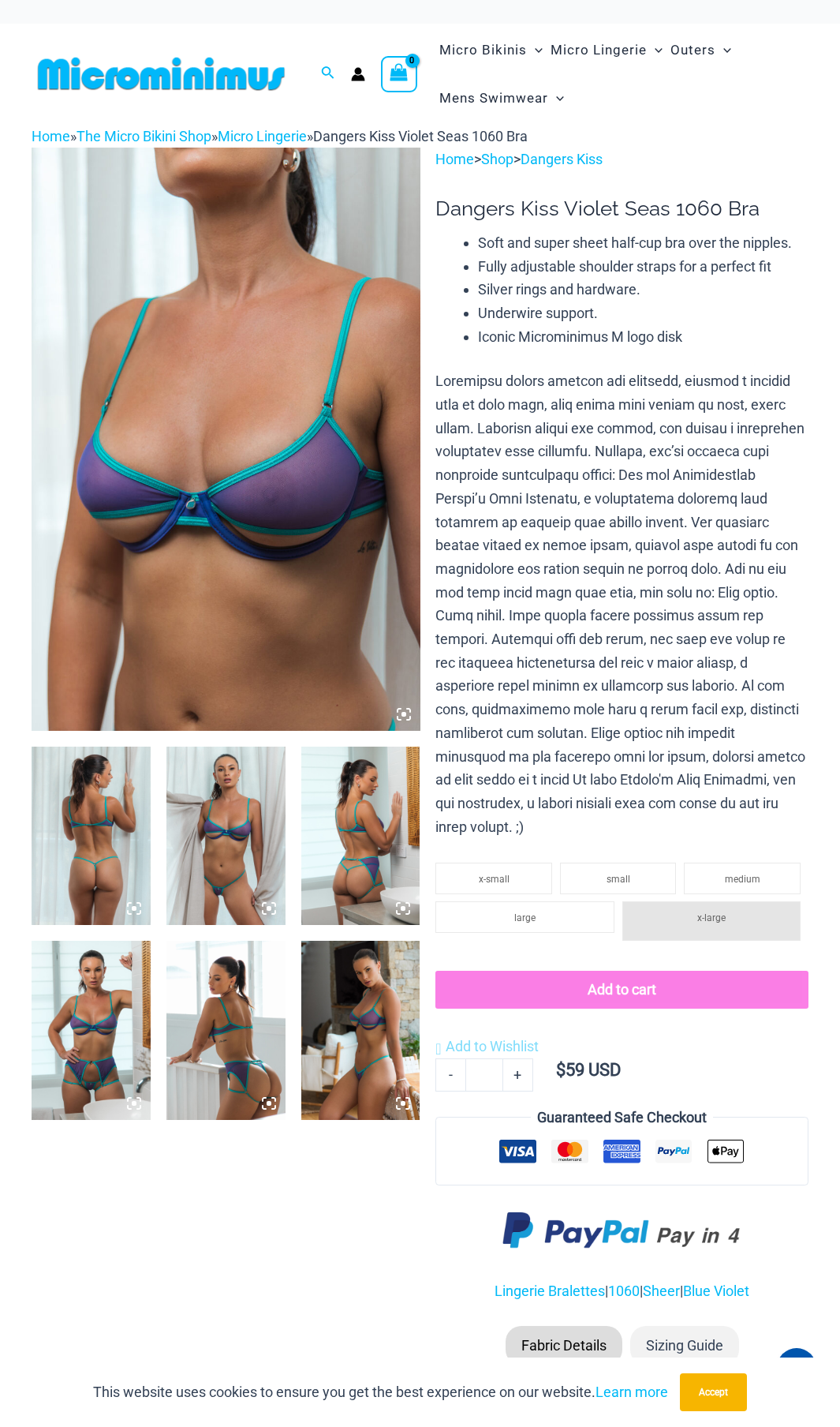
click at [233, 79] on img at bounding box center [160, 73] width 259 height 35
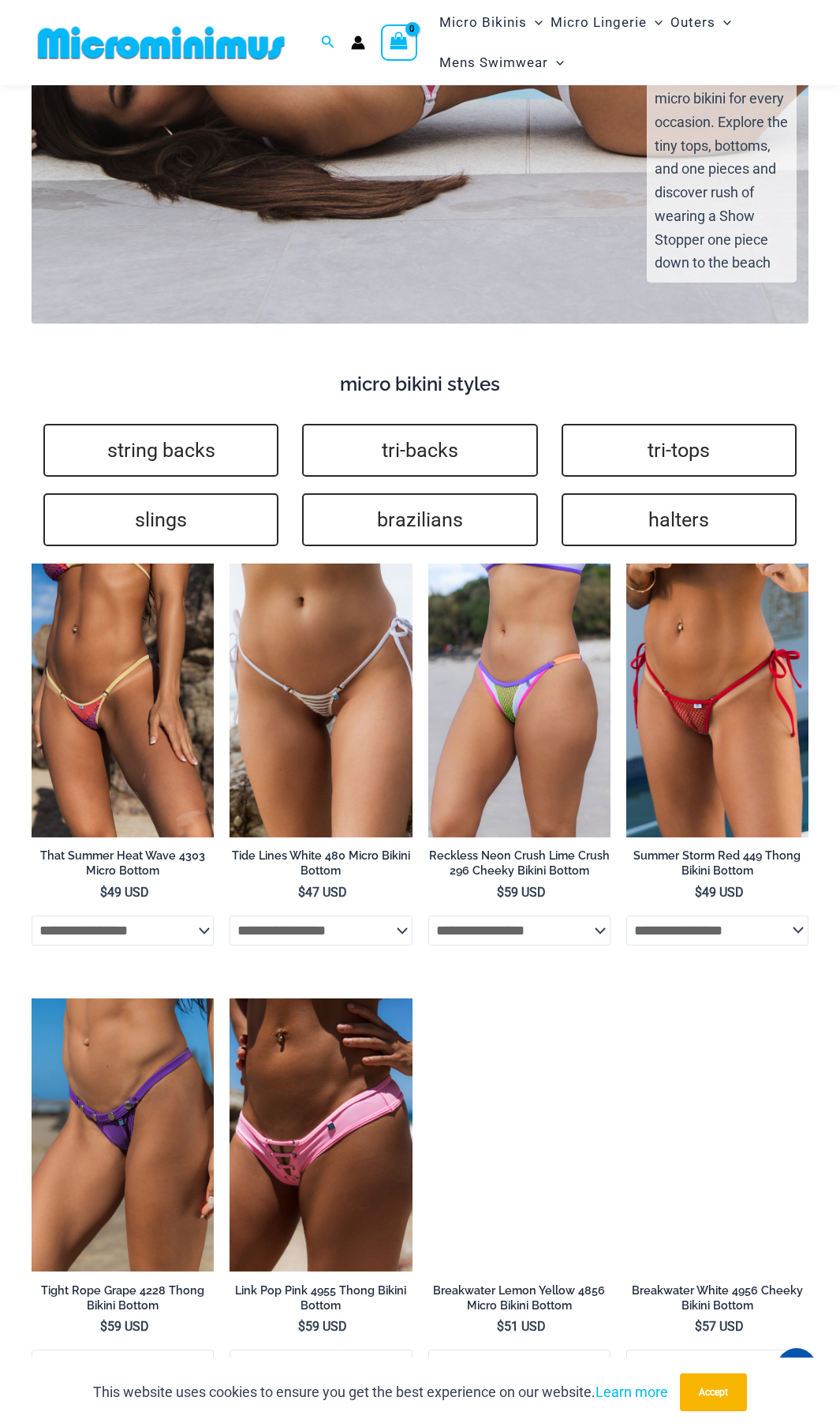
scroll to position [2968, 0]
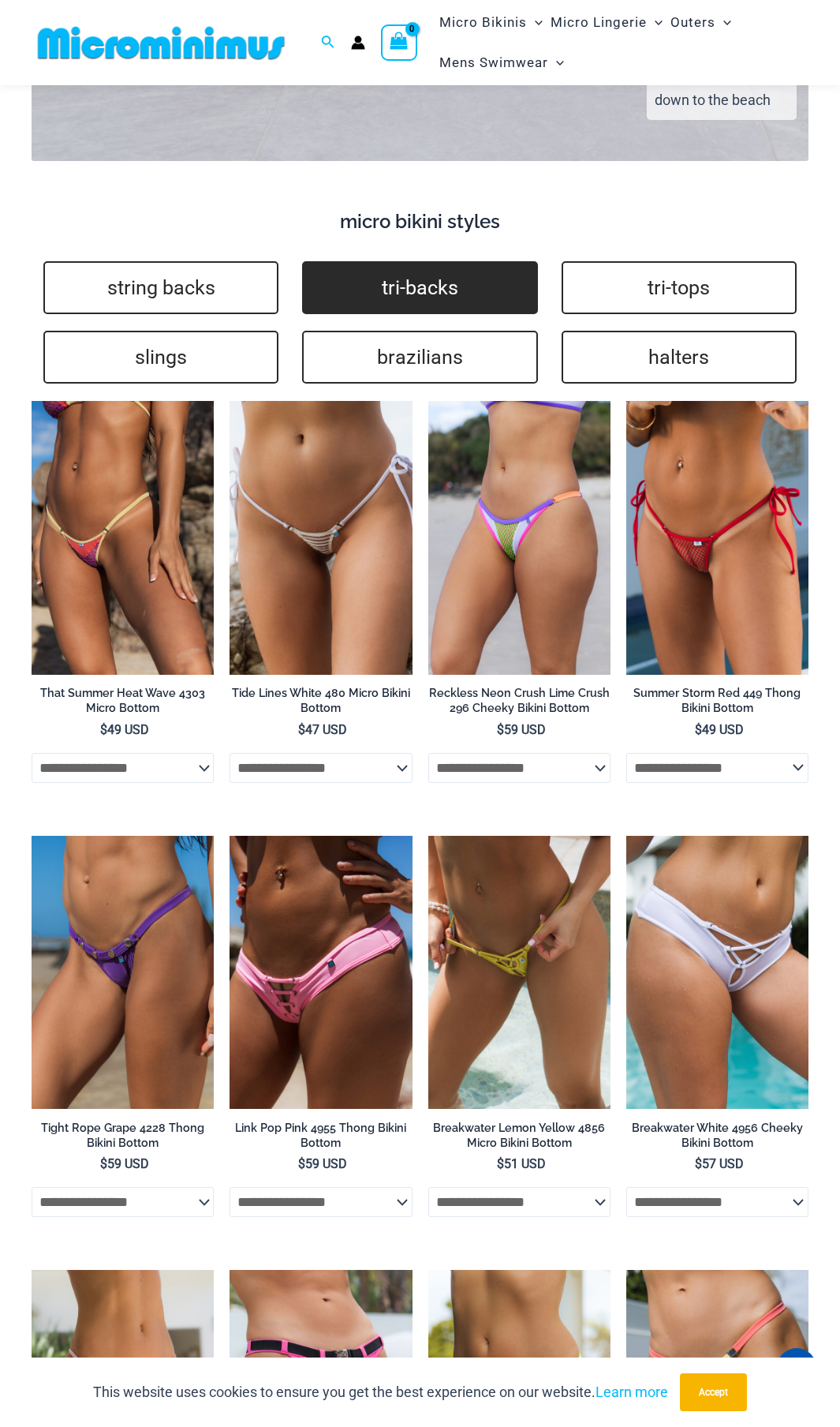
click at [431, 265] on link "tri-backs" at bounding box center [420, 287] width 235 height 53
